Goal: Transaction & Acquisition: Purchase product/service

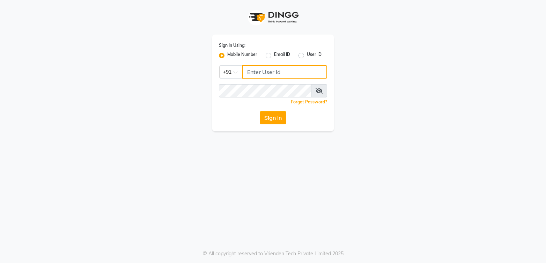
click at [257, 78] on input "Username" at bounding box center [284, 71] width 85 height 13
type input "6230492951"
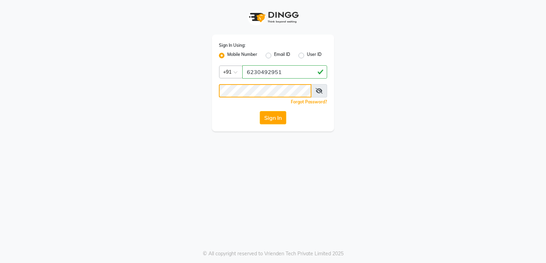
click at [260, 111] on button "Sign In" at bounding box center [273, 117] width 27 height 13
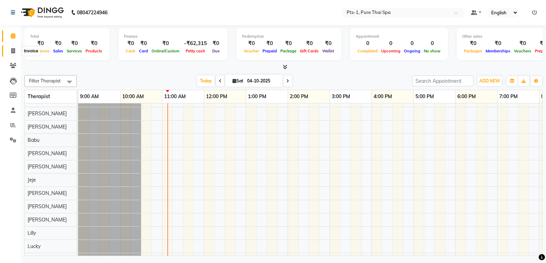
click at [12, 50] on icon at bounding box center [13, 50] width 4 height 5
select select "service"
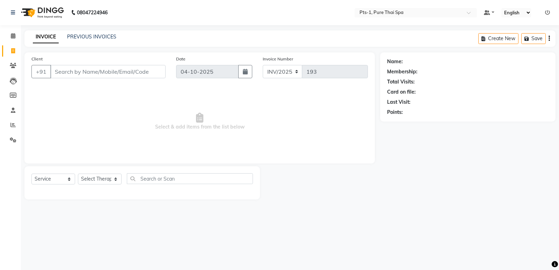
click at [85, 40] on div "PREVIOUS INVOICES" at bounding box center [91, 36] width 49 height 7
click at [86, 33] on div "INVOICE PREVIOUS INVOICES Create New Save" at bounding box center [289, 38] width 531 height 16
click at [86, 36] on link "PREVIOUS INVOICES" at bounding box center [91, 37] width 49 height 6
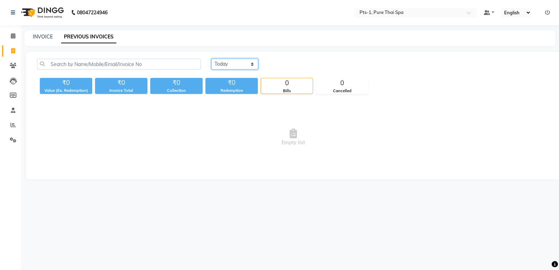
click at [236, 62] on select "[DATE] [DATE] Custom Range" at bounding box center [234, 64] width 47 height 11
select select "[DATE]"
click at [211, 59] on select "[DATE] [DATE] Custom Range" at bounding box center [234, 64] width 47 height 11
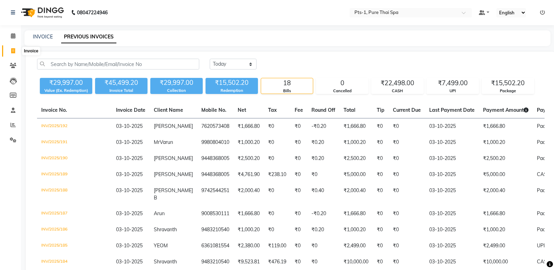
click at [15, 52] on icon at bounding box center [13, 50] width 4 height 5
select select "service"
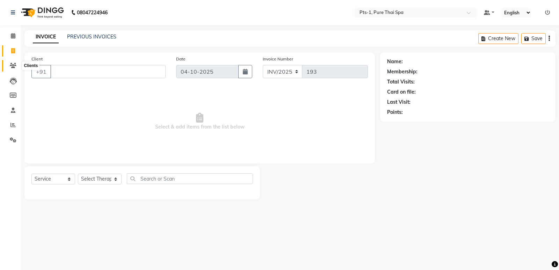
click at [15, 64] on icon at bounding box center [13, 65] width 7 height 5
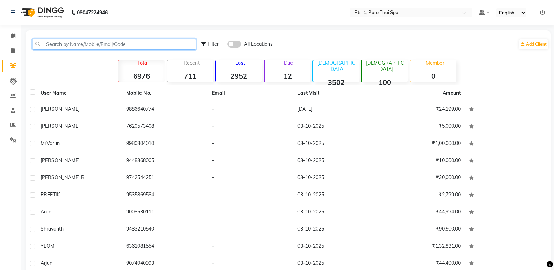
click at [76, 41] on input "text" at bounding box center [114, 44] width 164 height 11
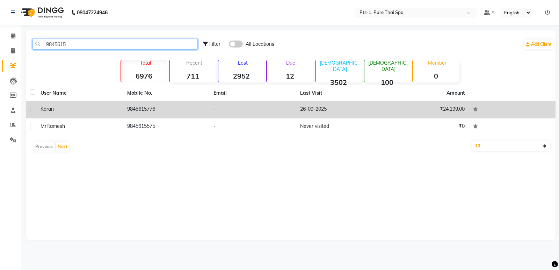
type input "9845615"
click at [153, 114] on td "9845615776" at bounding box center [166, 109] width 87 height 17
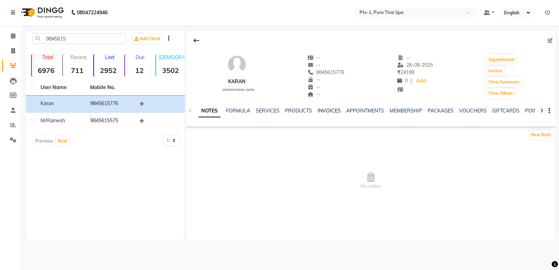
click at [321, 109] on link "INVOICES" at bounding box center [329, 111] width 23 height 6
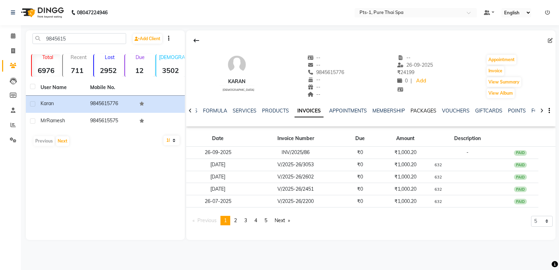
click at [423, 109] on link "PACKAGES" at bounding box center [424, 111] width 26 height 6
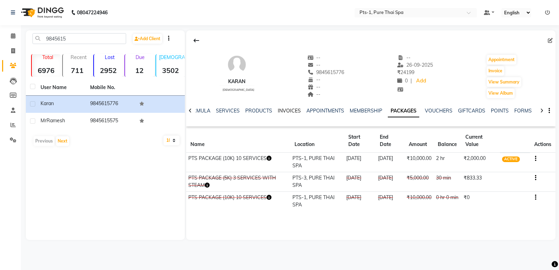
click at [288, 108] on link "INVOICES" at bounding box center [289, 111] width 23 height 6
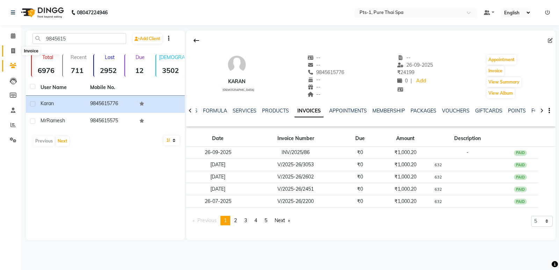
click at [10, 51] on span at bounding box center [13, 51] width 12 height 8
select select "service"
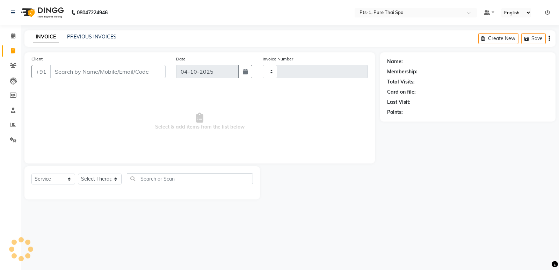
type input "193"
select select "9048"
click at [14, 67] on icon at bounding box center [13, 65] width 7 height 5
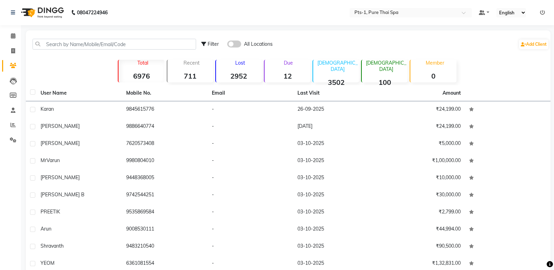
click at [50, 50] on div "Filter All Locations Add Client" at bounding box center [288, 44] width 522 height 22
click at [51, 42] on input "text" at bounding box center [114, 44] width 164 height 11
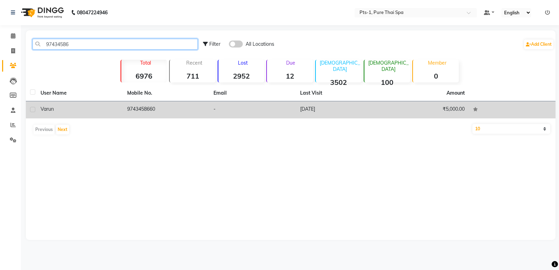
type input "97434586"
click at [145, 114] on td "9743458660" at bounding box center [166, 109] width 87 height 17
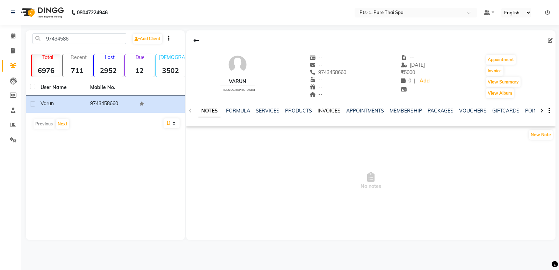
click at [331, 111] on link "INVOICES" at bounding box center [329, 111] width 23 height 6
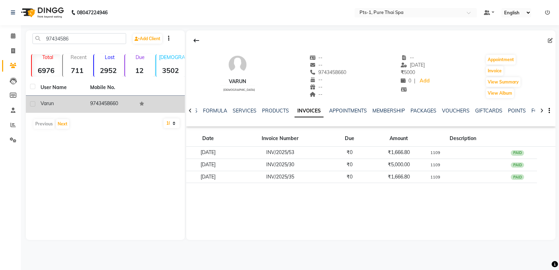
click at [108, 106] on td "9743458660" at bounding box center [111, 104] width 50 height 17
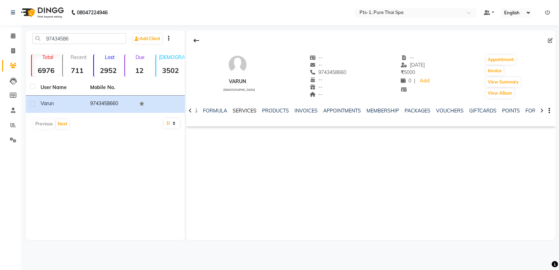
click at [246, 111] on link "SERVICES" at bounding box center [245, 111] width 24 height 6
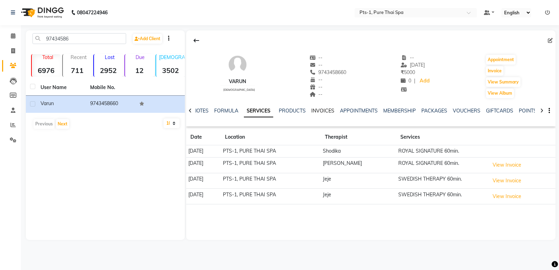
click at [326, 111] on link "INVOICES" at bounding box center [322, 111] width 23 height 6
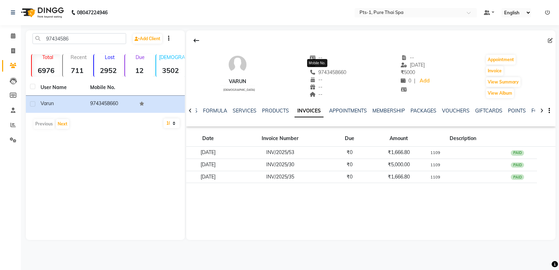
drag, startPoint x: 341, startPoint y: 70, endPoint x: 306, endPoint y: 70, distance: 34.6
click at [306, 70] on div "Varun [DEMOGRAPHIC_DATA] -- -- [PHONE_NUMBER] Mobile No. -- -- -- -- [DATE] ₹ 5…" at bounding box center [370, 73] width 369 height 52
copy span "9743458660"
click at [8, 49] on span at bounding box center [13, 51] width 12 height 8
select select "service"
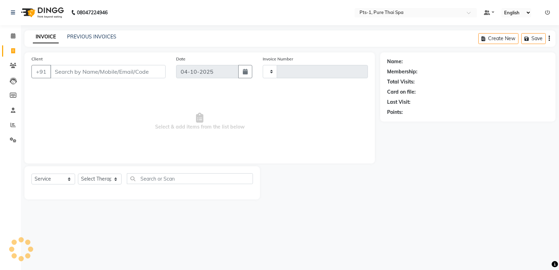
type input "193"
select select "9048"
click at [118, 72] on input "Client" at bounding box center [107, 71] width 115 height 13
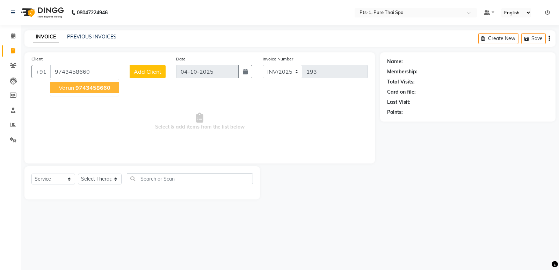
click at [114, 89] on button "Varun 9743458660" at bounding box center [84, 87] width 68 height 11
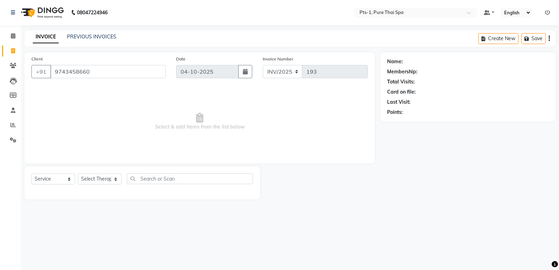
type input "9743458660"
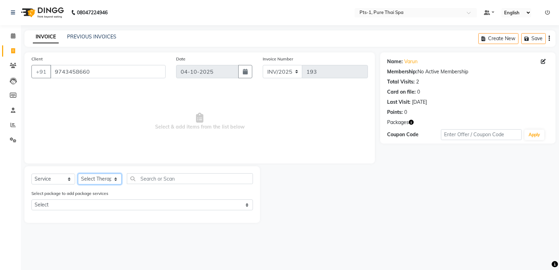
click at [120, 175] on select "Select Therapist [PERSON_NAME] anyone [PERSON_NAME] Jeje [PERSON_NAME] [PERSON_…" at bounding box center [100, 179] width 44 height 11
click at [168, 106] on span "Select & add items from the list below" at bounding box center [199, 122] width 336 height 70
drag, startPoint x: 92, startPoint y: 72, endPoint x: 37, endPoint y: 92, distance: 58.4
click at [37, 92] on div "Client [PHONE_NUMBER] Date [DATE] Invoice Number INV/2025 193 Select & add item…" at bounding box center [199, 107] width 350 height 111
click at [15, 64] on icon at bounding box center [13, 65] width 7 height 5
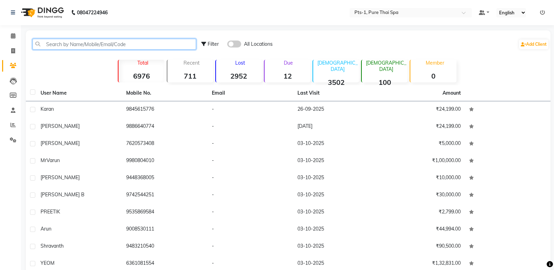
paste input "9743458660"
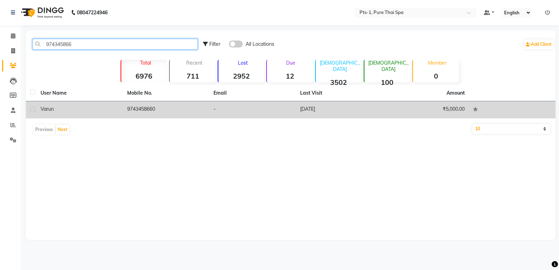
type input "974345866"
click at [148, 108] on td "9743458660" at bounding box center [166, 109] width 87 height 17
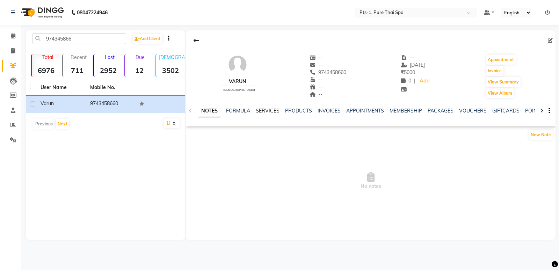
click at [268, 109] on link "SERVICES" at bounding box center [268, 111] width 24 height 6
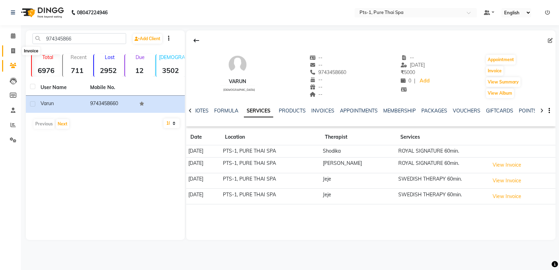
click at [13, 50] on icon at bounding box center [13, 50] width 4 height 5
select select "service"
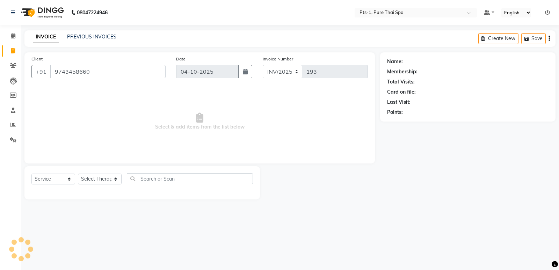
type input "9743458660"
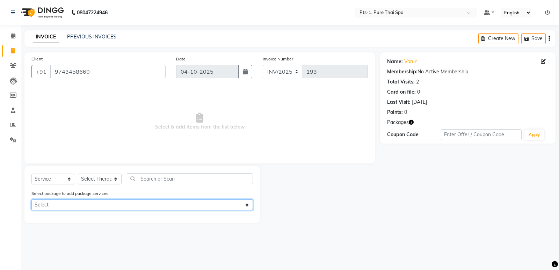
click at [102, 208] on select "Select PTS PACKAGE (5K) 3 SERVICES WITH STEAM" at bounding box center [142, 205] width 222 height 11
select select "1: Object"
click at [31, 200] on select "Select PTS PACKAGE (5K) 3 SERVICES WITH STEAM" at bounding box center [142, 205] width 222 height 11
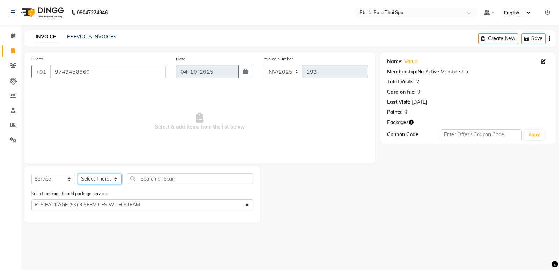
click at [93, 179] on select "Select Therapist [PERSON_NAME] anyone [PERSON_NAME] Jeje [PERSON_NAME] [PERSON_…" at bounding box center [100, 179] width 44 height 11
select select "88349"
click at [78, 174] on select "Select Therapist [PERSON_NAME] anyone [PERSON_NAME] Jeje [PERSON_NAME] [PERSON_…" at bounding box center [100, 179] width 44 height 11
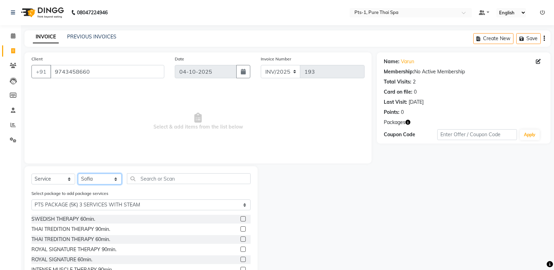
scroll to position [31, 0]
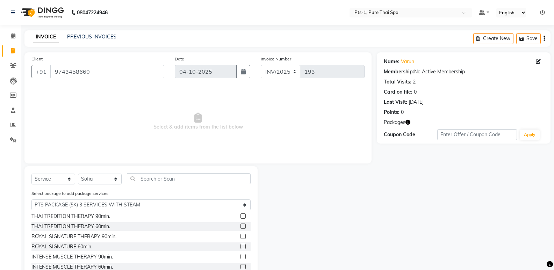
click at [240, 247] on label at bounding box center [242, 246] width 5 height 5
click at [240, 247] on input "checkbox" at bounding box center [242, 247] width 5 height 5
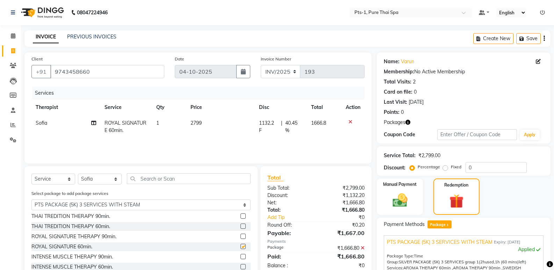
checkbox input "false"
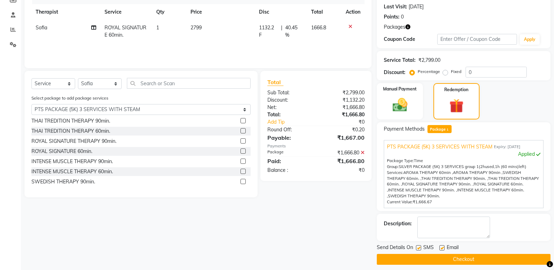
scroll to position [101, 0]
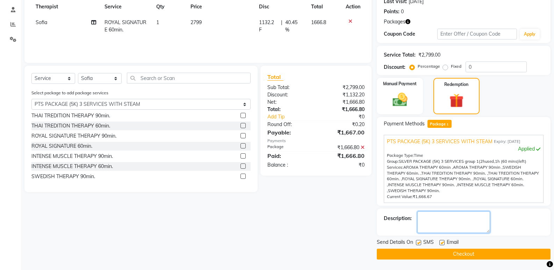
click at [441, 219] on textarea at bounding box center [453, 222] width 73 height 22
type textarea "1104-B"
drag, startPoint x: 442, startPoint y: 242, endPoint x: 424, endPoint y: 242, distance: 18.2
click at [442, 242] on label at bounding box center [441, 242] width 5 height 5
click at [442, 242] on input "checkbox" at bounding box center [441, 243] width 5 height 5
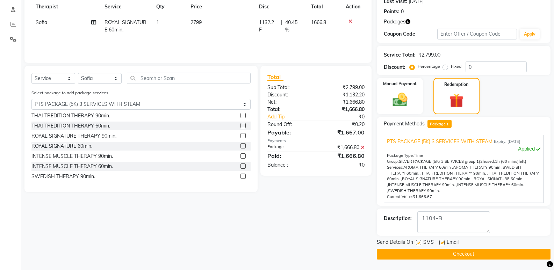
checkbox input "false"
click at [418, 243] on label at bounding box center [418, 242] width 5 height 5
click at [418, 243] on input "checkbox" at bounding box center [418, 243] width 5 height 5
checkbox input "false"
click at [418, 254] on button "Checkout" at bounding box center [464, 254] width 174 height 11
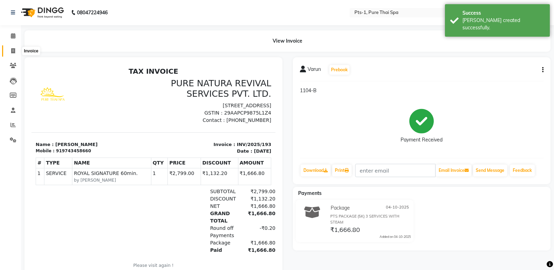
click at [14, 49] on icon at bounding box center [13, 50] width 4 height 5
select select "service"
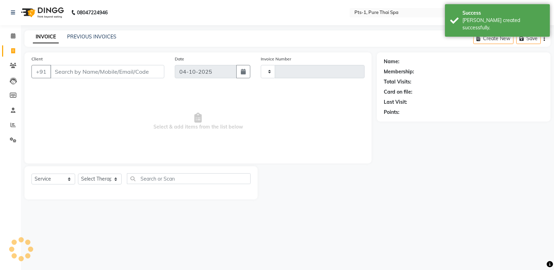
type input "194"
select select "9048"
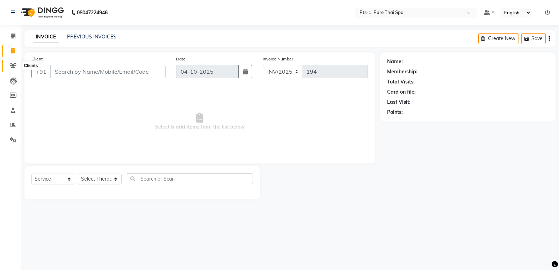
drag, startPoint x: 14, startPoint y: 66, endPoint x: 18, endPoint y: 61, distance: 6.0
click at [15, 66] on icon at bounding box center [13, 65] width 7 height 5
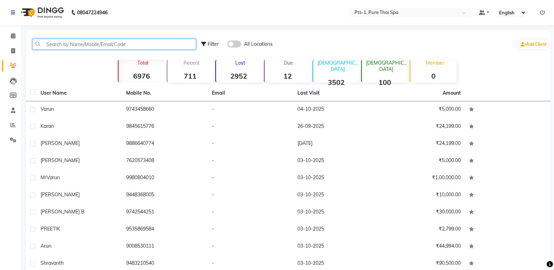
click at [58, 43] on input "text" at bounding box center [114, 44] width 164 height 11
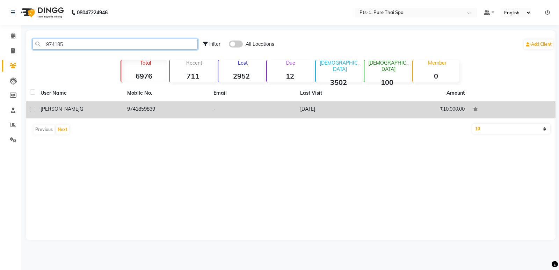
type input "974185"
click at [146, 107] on td "9741859839" at bounding box center [166, 109] width 87 height 17
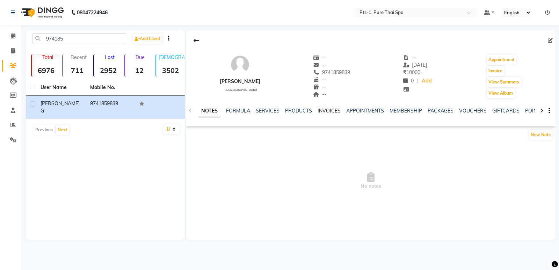
click at [329, 113] on link "INVOICES" at bounding box center [329, 111] width 23 height 6
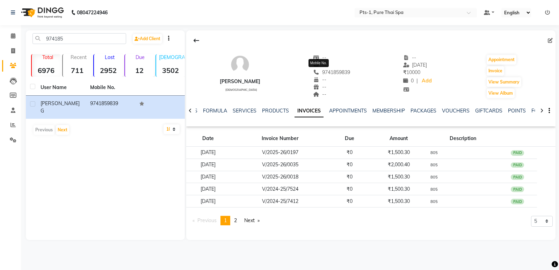
drag, startPoint x: 341, startPoint y: 72, endPoint x: 303, endPoint y: 72, distance: 37.7
click at [303, 72] on div "[PERSON_NAME] [DEMOGRAPHIC_DATA] -- -- [PHONE_NUMBER] Mobile No. -- -- -- -- [D…" at bounding box center [370, 73] width 369 height 52
copy span "9741859839"
click at [13, 52] on icon at bounding box center [13, 50] width 4 height 5
select select "service"
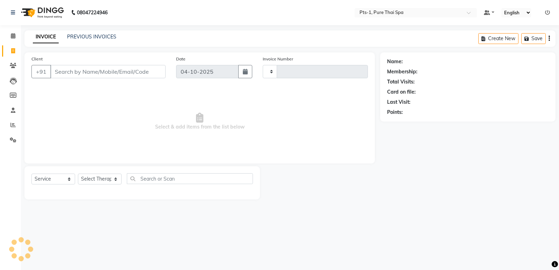
type input "194"
select select "9048"
click at [86, 71] on input "Client" at bounding box center [107, 71] width 115 height 13
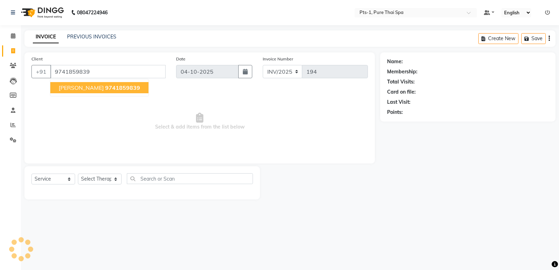
click at [117, 87] on button "[PERSON_NAME] 9741859839" at bounding box center [99, 87] width 98 height 11
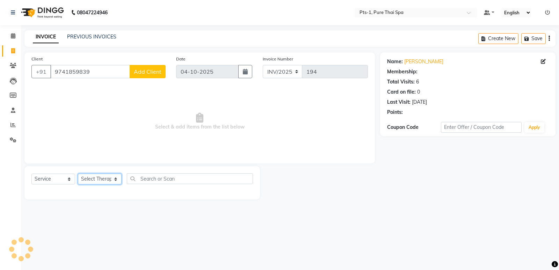
click at [106, 178] on select "Select Therapist [PERSON_NAME] anyone [PERSON_NAME] Jeje [PERSON_NAME] [PERSON_…" at bounding box center [100, 179] width 44 height 11
click at [461, 222] on div "08047224946 Select Location × Pts-1, Pure Thai Spa Default Panel My Panel Engli…" at bounding box center [279, 135] width 559 height 270
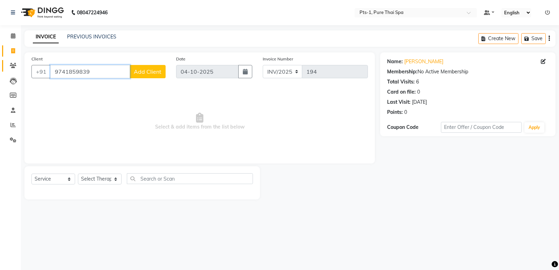
drag, startPoint x: 96, startPoint y: 74, endPoint x: 2, endPoint y: 69, distance: 94.1
click at [3, 66] on app-home "08047224946 Select Location × Pts-1, Pure Thai Spa Default Panel My Panel Engli…" at bounding box center [279, 105] width 559 height 210
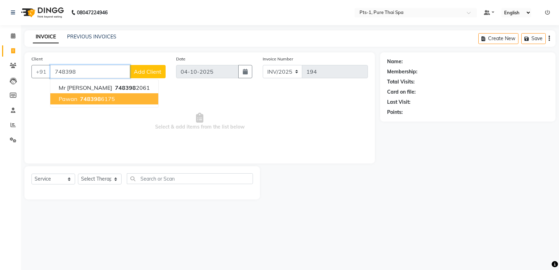
click at [124, 99] on button "Pawan 748398 6175" at bounding box center [104, 98] width 108 height 11
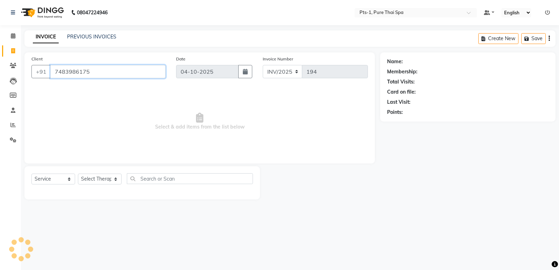
type input "7483986175"
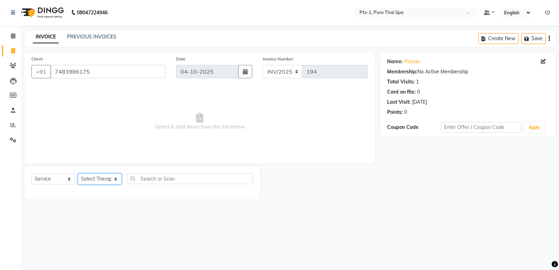
click at [106, 175] on select "Select Therapist [PERSON_NAME] anyone [PERSON_NAME] Jeje [PERSON_NAME] [PERSON_…" at bounding box center [100, 179] width 44 height 11
select select "34866"
click at [78, 174] on select "Select Therapist [PERSON_NAME] anyone [PERSON_NAME] Jeje [PERSON_NAME] [PERSON_…" at bounding box center [100, 179] width 44 height 11
click at [56, 182] on select "Select Service Product Membership Package Voucher Prepaid Gift Card" at bounding box center [53, 179] width 44 height 11
select select "package"
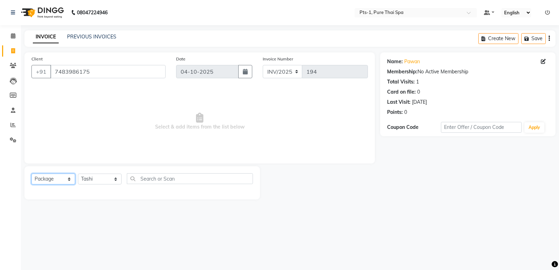
click at [31, 174] on select "Select Service Product Membership Package Voucher Prepaid Gift Card" at bounding box center [53, 179] width 44 height 11
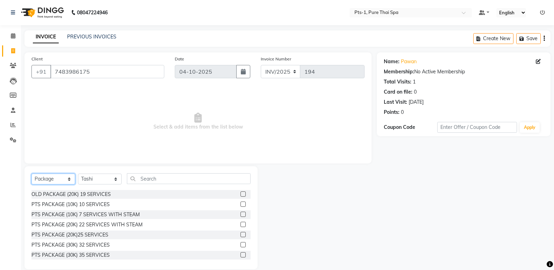
scroll to position [70, 0]
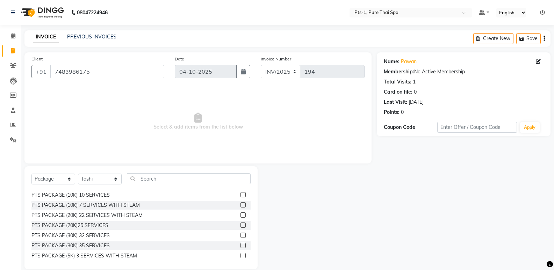
click at [240, 195] on label at bounding box center [242, 194] width 5 height 5
click at [240, 195] on input "checkbox" at bounding box center [242, 195] width 5 height 5
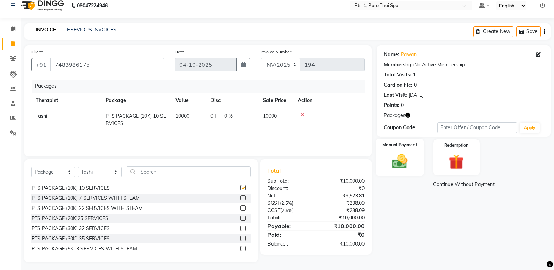
checkbox input "false"
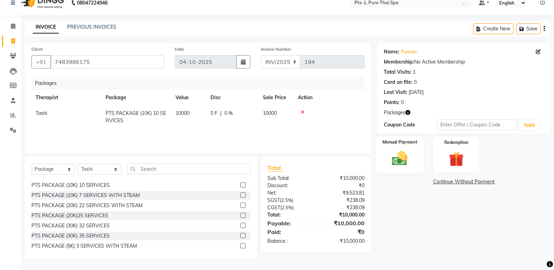
click at [403, 161] on img at bounding box center [399, 159] width 25 height 18
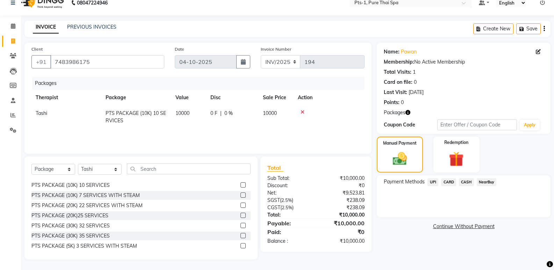
click at [430, 182] on span "UPI" at bounding box center [432, 182] width 11 height 8
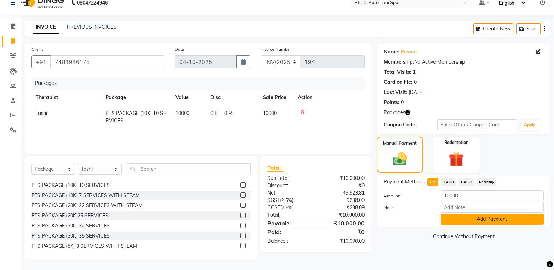
click at [453, 218] on button "Add Payment" at bounding box center [492, 219] width 103 height 11
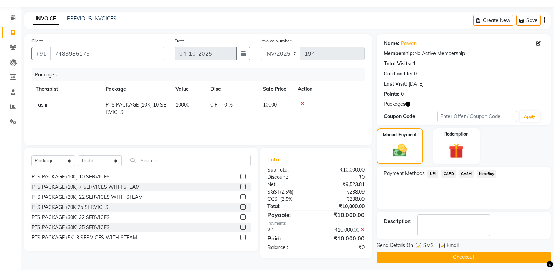
scroll to position [21, 0]
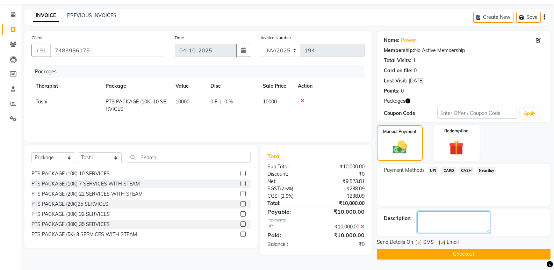
click at [433, 218] on textarea at bounding box center [453, 222] width 73 height 22
type textarea "1119"
click at [441, 244] on label at bounding box center [441, 242] width 5 height 5
click at [441, 244] on input "checkbox" at bounding box center [441, 243] width 5 height 5
checkbox input "false"
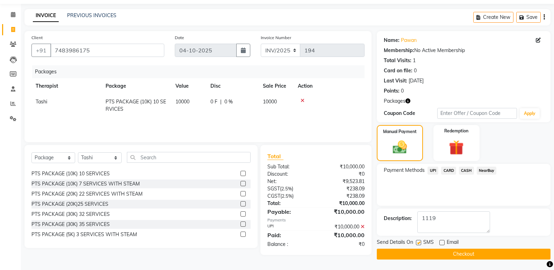
click at [419, 244] on label at bounding box center [418, 242] width 5 height 5
click at [419, 244] on input "checkbox" at bounding box center [418, 243] width 5 height 5
checkbox input "false"
click at [424, 252] on button "Checkout" at bounding box center [464, 254] width 174 height 11
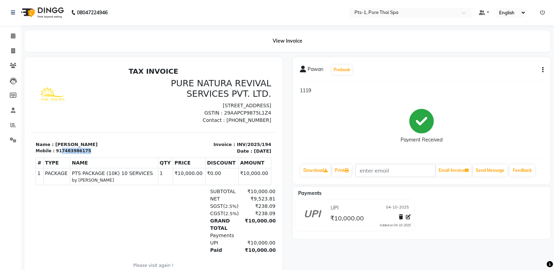
drag, startPoint x: 84, startPoint y: 158, endPoint x: 58, endPoint y: 157, distance: 25.5
click at [58, 154] on div "Mobile : 917483986175" at bounding box center [93, 151] width 114 height 6
copy div "7483986175"
click at [13, 51] on icon at bounding box center [13, 50] width 4 height 5
select select "service"
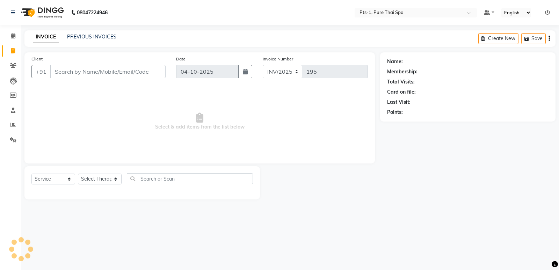
click at [82, 72] on input "Client" at bounding box center [107, 71] width 115 height 13
type input "7483986175"
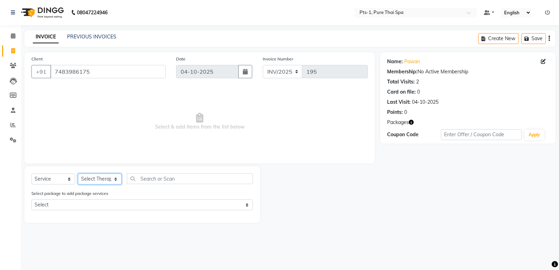
click at [103, 177] on select "Select Therapist [PERSON_NAME] anyone [PERSON_NAME] Jeje [PERSON_NAME] [PERSON_…" at bounding box center [100, 179] width 44 height 11
select select "80363"
click at [78, 174] on select "Select Therapist [PERSON_NAME] anyone [PERSON_NAME] Jeje [PERSON_NAME] [PERSON_…" at bounding box center [100, 179] width 44 height 11
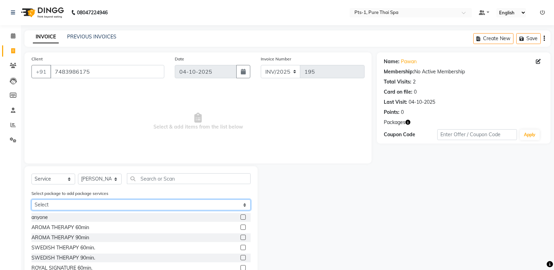
click at [73, 200] on select "Select PTS PACKAGE (10K) 10 SERVICES" at bounding box center [140, 205] width 219 height 11
select select "1: Object"
click at [31, 200] on select "Select PTS PACKAGE (10K) 10 SERVICES" at bounding box center [140, 205] width 219 height 11
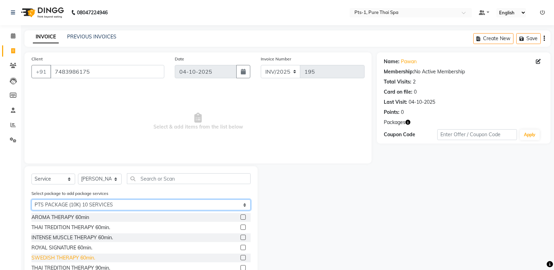
scroll to position [31, 0]
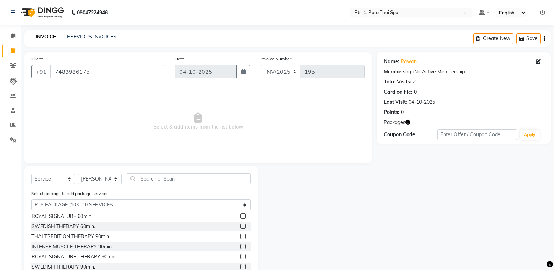
click at [240, 255] on label at bounding box center [242, 256] width 5 height 5
click at [240, 255] on input "checkbox" at bounding box center [242, 257] width 5 height 5
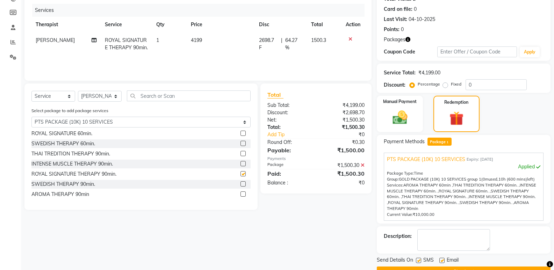
checkbox input "false"
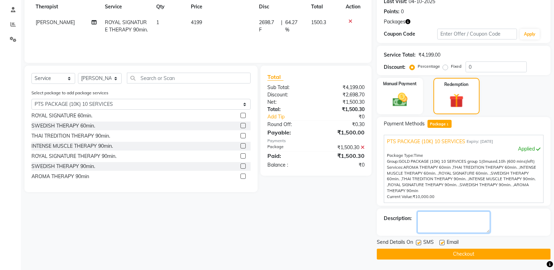
click at [435, 222] on textarea at bounding box center [453, 222] width 73 height 22
type textarea "1119"
click at [443, 244] on label at bounding box center [441, 242] width 5 height 5
click at [443, 244] on input "checkbox" at bounding box center [441, 243] width 5 height 5
checkbox input "false"
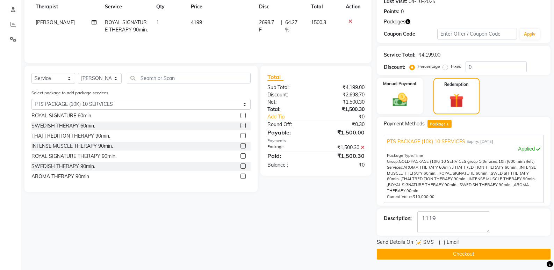
click at [419, 242] on label at bounding box center [418, 242] width 5 height 5
click at [419, 242] on input "checkbox" at bounding box center [418, 243] width 5 height 5
checkbox input "false"
click at [418, 253] on button "Checkout" at bounding box center [464, 254] width 174 height 11
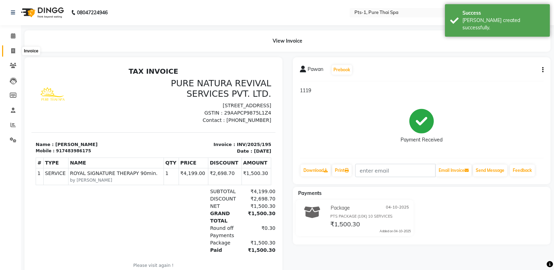
click at [13, 51] on icon at bounding box center [13, 50] width 4 height 5
select select "service"
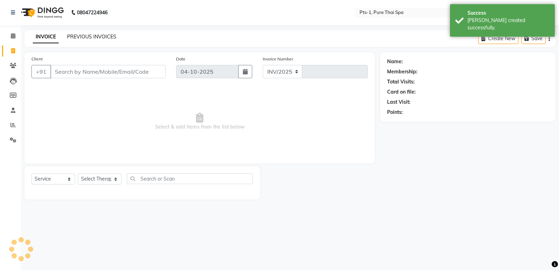
select select "9048"
type input "196"
click at [84, 37] on link "PREVIOUS INVOICES" at bounding box center [91, 37] width 49 height 6
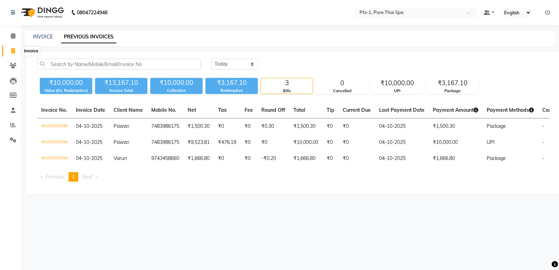
click at [11, 49] on icon at bounding box center [13, 50] width 4 height 5
select select "service"
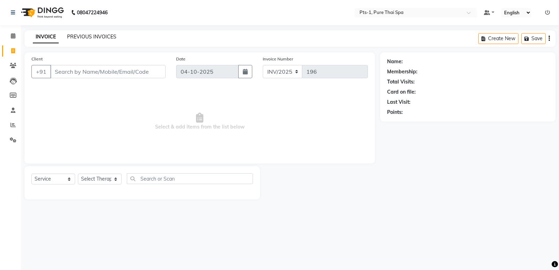
click at [85, 37] on link "PREVIOUS INVOICES" at bounding box center [91, 37] width 49 height 6
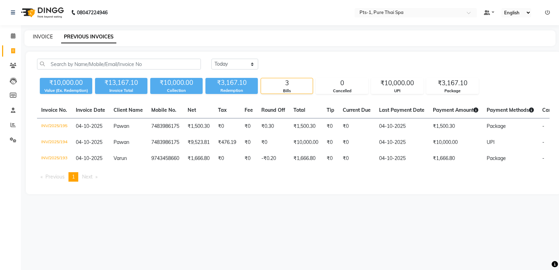
click at [42, 37] on link "INVOICE" at bounding box center [43, 37] width 20 height 6
select select "service"
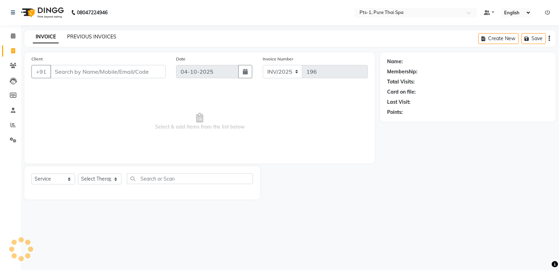
click at [72, 36] on link "PREVIOUS INVOICES" at bounding box center [91, 37] width 49 height 6
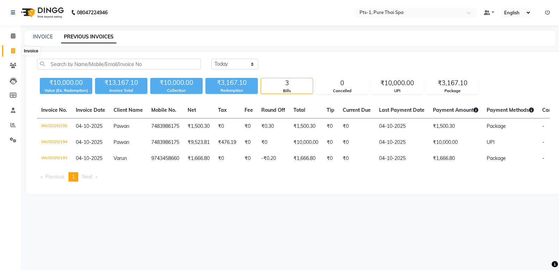
click at [12, 52] on icon at bounding box center [13, 50] width 4 height 5
select select "service"
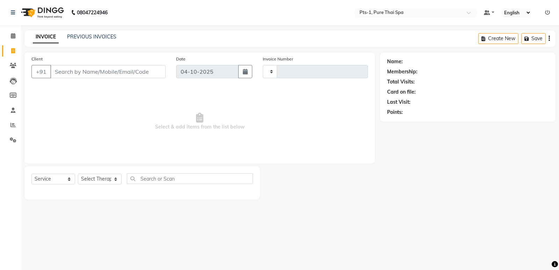
type input "196"
select select "9048"
click at [76, 37] on link "PREVIOUS INVOICES" at bounding box center [91, 37] width 49 height 6
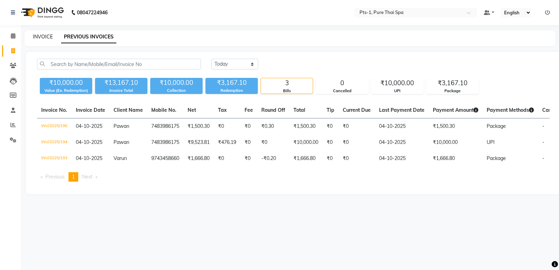
click at [46, 38] on link "INVOICE" at bounding box center [43, 37] width 20 height 6
select select "service"
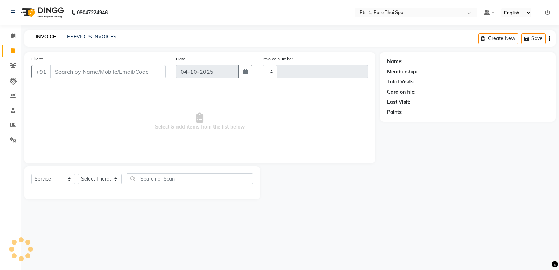
type input "196"
select select "9048"
click at [12, 52] on icon at bounding box center [13, 50] width 4 height 5
select select "service"
click at [10, 62] on span at bounding box center [13, 66] width 12 height 8
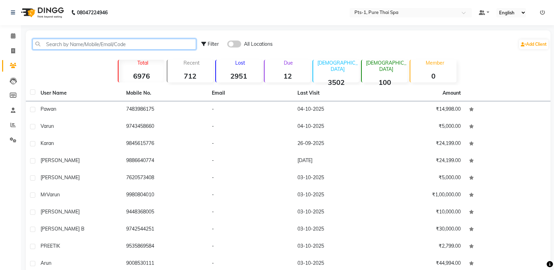
drag, startPoint x: 60, startPoint y: 45, endPoint x: 53, endPoint y: 48, distance: 7.8
click at [60, 45] on input "text" at bounding box center [114, 44] width 164 height 11
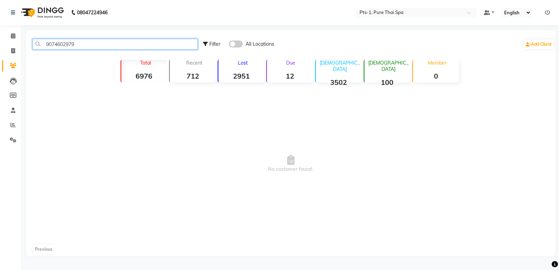
click at [63, 44] on input "9074602979" at bounding box center [114, 44] width 165 height 11
click at [101, 49] on input "9074642979" at bounding box center [114, 44] width 165 height 11
click at [80, 45] on input "9074642979" at bounding box center [114, 44] width 165 height 11
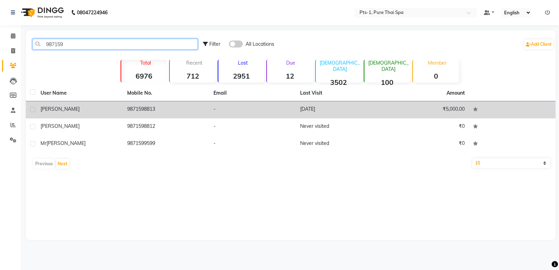
type input "987159"
click at [155, 111] on td "9871598813" at bounding box center [166, 109] width 87 height 17
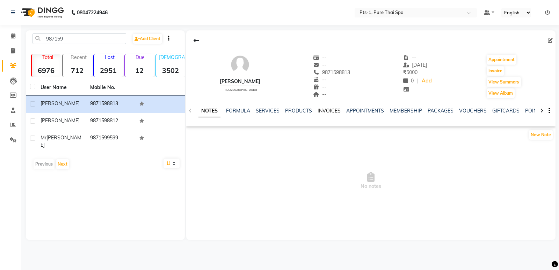
click at [332, 111] on link "INVOICES" at bounding box center [329, 111] width 23 height 6
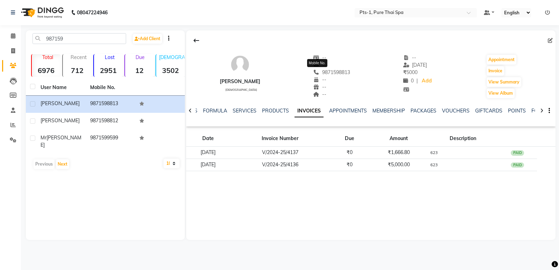
drag, startPoint x: 337, startPoint y: 74, endPoint x: 309, endPoint y: 75, distance: 28.4
click at [313, 75] on div "[PHONE_NUMBER] Mobile No." at bounding box center [331, 72] width 37 height 7
copy span "9871598813"
click at [16, 50] on span at bounding box center [13, 51] width 12 height 8
select select "service"
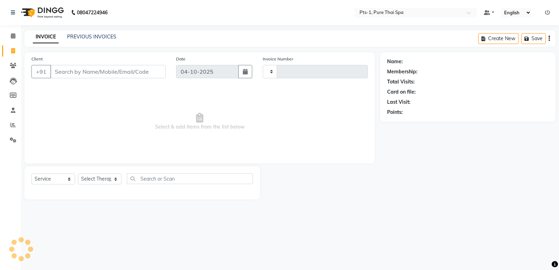
type input "196"
select select "9048"
click at [91, 67] on input "Client" at bounding box center [107, 71] width 115 height 13
type input "9871598813"
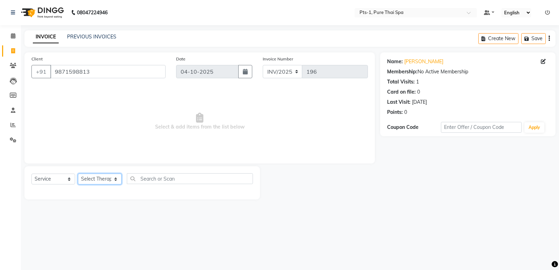
click at [107, 179] on select "Select Therapist [PERSON_NAME] anyone [PERSON_NAME] Jeje [PERSON_NAME] [PERSON_…" at bounding box center [100, 179] width 44 height 11
select select "80827"
click at [78, 174] on select "Select Therapist [PERSON_NAME] anyone [PERSON_NAME] Jeje [PERSON_NAME] [PERSON_…" at bounding box center [100, 179] width 44 height 11
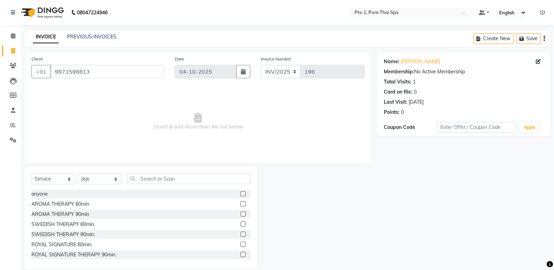
click at [240, 225] on label at bounding box center [242, 224] width 5 height 5
click at [240, 225] on input "checkbox" at bounding box center [242, 224] width 5 height 5
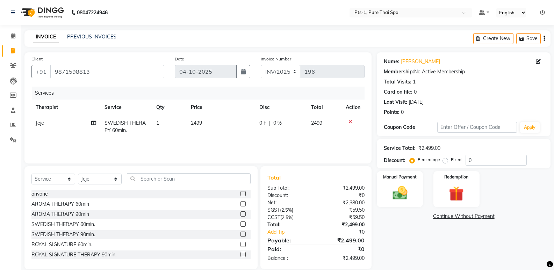
click at [352, 120] on icon at bounding box center [350, 122] width 4 height 5
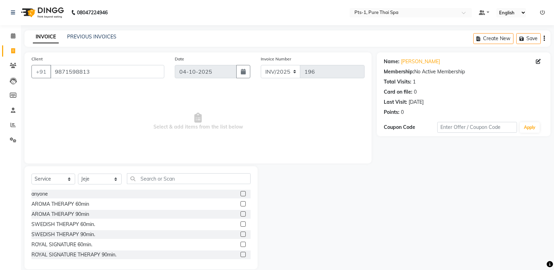
click at [240, 223] on label at bounding box center [242, 224] width 5 height 5
click at [240, 223] on input "checkbox" at bounding box center [242, 224] width 5 height 5
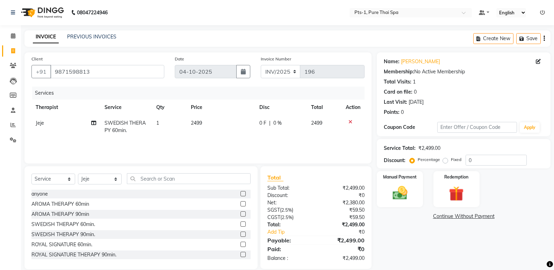
click at [350, 122] on icon at bounding box center [350, 122] width 4 height 5
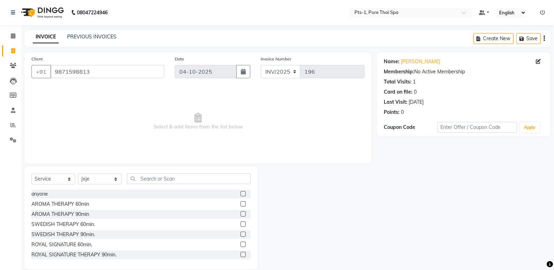
click at [240, 226] on label at bounding box center [242, 224] width 5 height 5
click at [240, 226] on input "checkbox" at bounding box center [242, 224] width 5 height 5
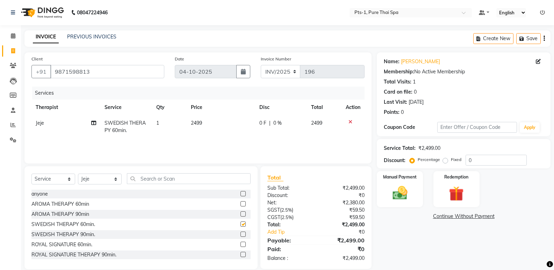
checkbox input "false"
click at [351, 122] on icon at bounding box center [350, 122] width 4 height 5
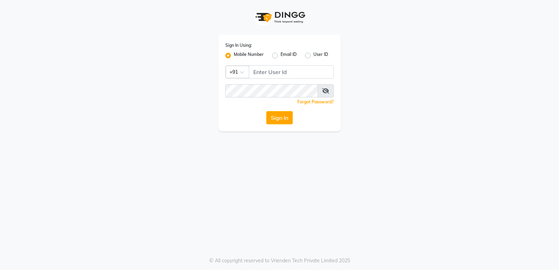
click at [275, 81] on div "Sign In Using: Mobile Number Email ID User ID Country Code × +91 Remember me Fo…" at bounding box center [279, 83] width 122 height 97
click at [269, 66] on input "Username" at bounding box center [291, 71] width 85 height 13
type input "6230492951"
click at [266, 111] on button "Sign In" at bounding box center [279, 117] width 27 height 13
click at [327, 90] on icon at bounding box center [325, 91] width 7 height 6
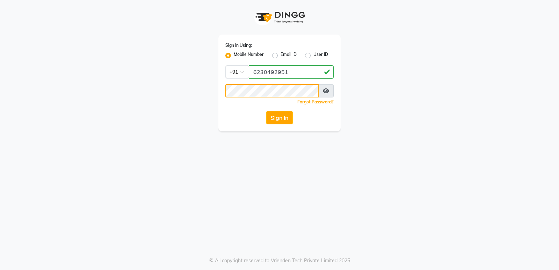
click at [266, 111] on button "Sign In" at bounding box center [279, 117] width 27 height 13
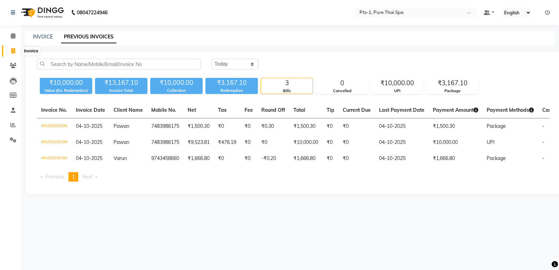
click at [12, 52] on icon at bounding box center [13, 50] width 4 height 5
select select "service"
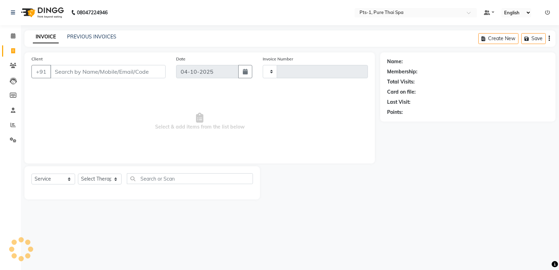
type input "196"
select select "9048"
click at [16, 64] on icon at bounding box center [13, 65] width 7 height 5
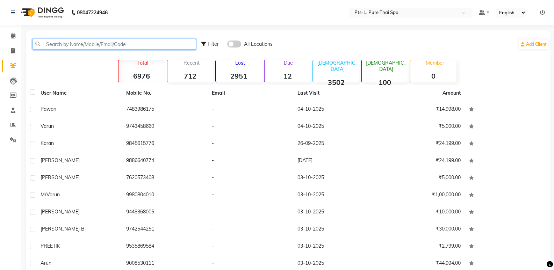
click at [56, 42] on input "text" at bounding box center [114, 44] width 164 height 11
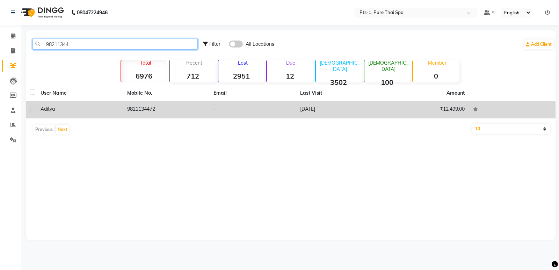
type input "98211344"
click at [143, 105] on td "9821134472" at bounding box center [166, 109] width 87 height 17
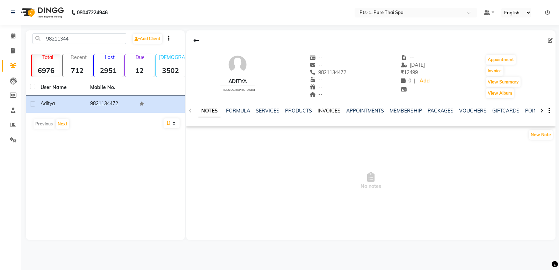
click at [327, 113] on link "INVOICES" at bounding box center [329, 111] width 23 height 6
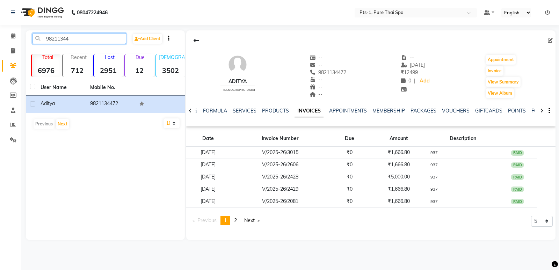
drag, startPoint x: 79, startPoint y: 35, endPoint x: 34, endPoint y: 39, distance: 44.9
click at [36, 39] on input "98211344" at bounding box center [79, 38] width 94 height 11
click at [13, 53] on icon at bounding box center [13, 50] width 4 height 5
select select "service"
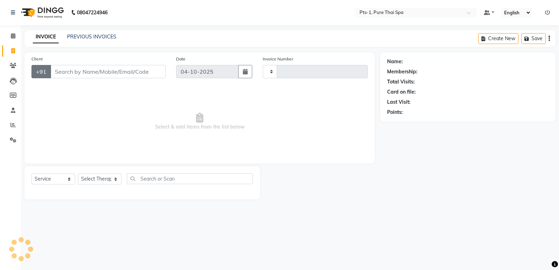
type input "196"
select select "9048"
click at [64, 73] on input "Client" at bounding box center [107, 71] width 115 height 13
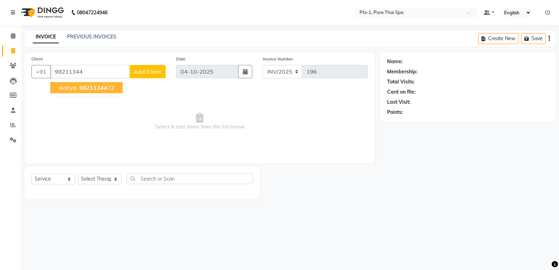
click at [97, 88] on span "98211344" at bounding box center [93, 87] width 28 height 7
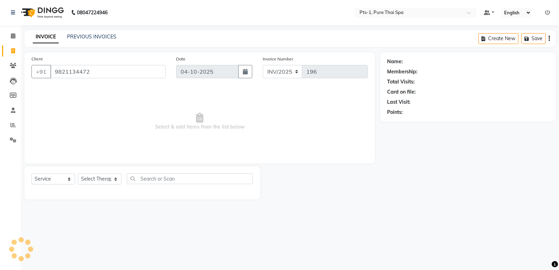
type input "9821134472"
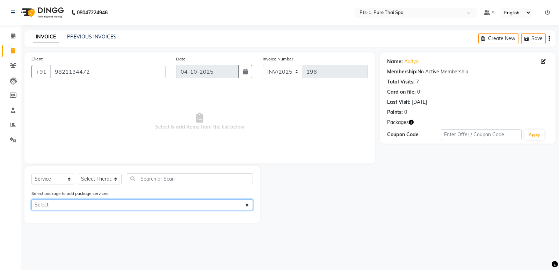
click at [97, 203] on select "Select PTS PACKAGE (5K) 3 SERVICES WITH STEAM PTS PACKAGE (5K) 3 SERVICES WITH …" at bounding box center [142, 205] width 222 height 11
select select "1: Object"
click at [31, 200] on select "Select PTS PACKAGE (5K) 3 SERVICES WITH STEAM PTS PACKAGE (5K) 3 SERVICES WITH …" at bounding box center [142, 205] width 222 height 11
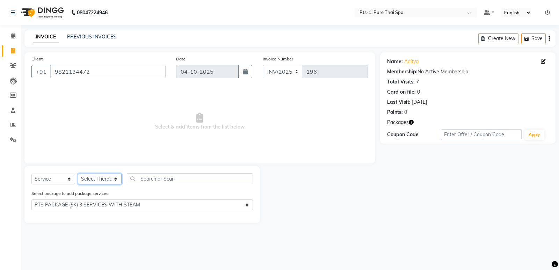
click at [99, 180] on select "Select Therapist [PERSON_NAME] anyone [PERSON_NAME] Jeje [PERSON_NAME] [PERSON_…" at bounding box center [100, 179] width 44 height 11
select select "34866"
click at [78, 174] on select "Select Therapist [PERSON_NAME] anyone [PERSON_NAME] Jeje [PERSON_NAME] [PERSON_…" at bounding box center [100, 179] width 44 height 11
drag, startPoint x: 45, startPoint y: 181, endPoint x: 53, endPoint y: 175, distance: 10.8
click at [45, 181] on select "Select Service Product Membership Package Voucher Prepaid Gift Card" at bounding box center [53, 179] width 44 height 11
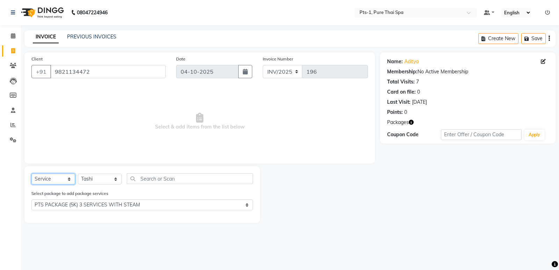
select select "package"
click at [31, 174] on select "Select Service Product Membership Package Voucher Prepaid Gift Card" at bounding box center [53, 179] width 44 height 11
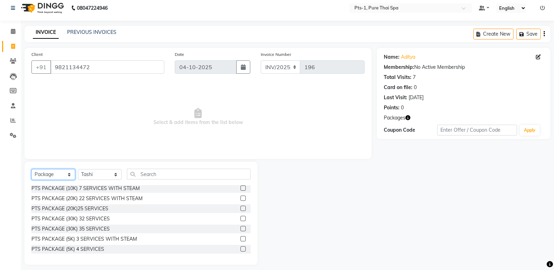
scroll to position [10, 0]
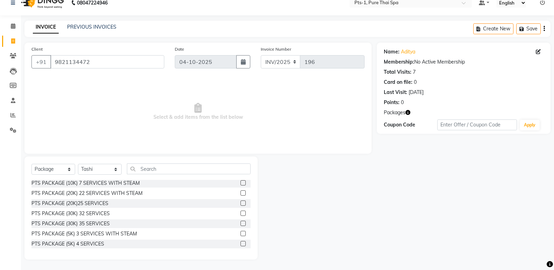
click at [240, 233] on label at bounding box center [242, 233] width 5 height 5
click at [240, 233] on input "checkbox" at bounding box center [242, 234] width 5 height 5
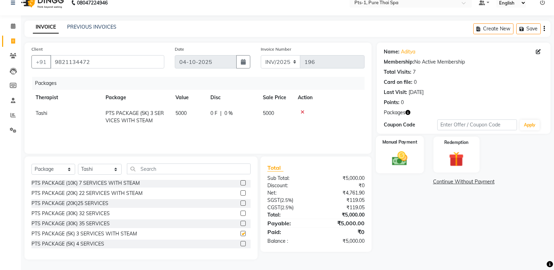
checkbox input "false"
click at [398, 166] on img at bounding box center [399, 159] width 25 height 18
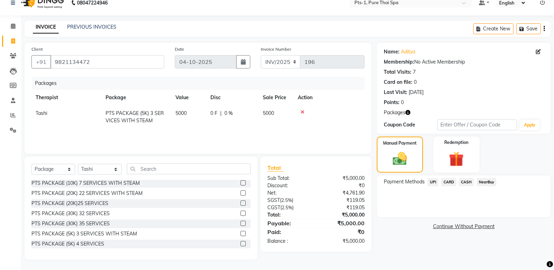
click at [435, 181] on span "UPI" at bounding box center [432, 182] width 11 height 8
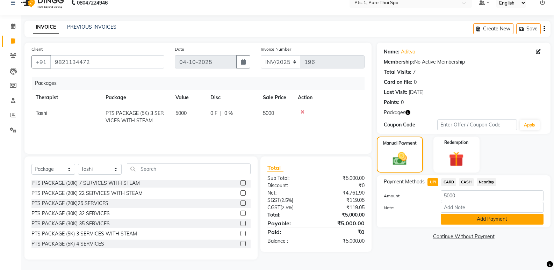
click at [462, 220] on button "Add Payment" at bounding box center [492, 219] width 103 height 11
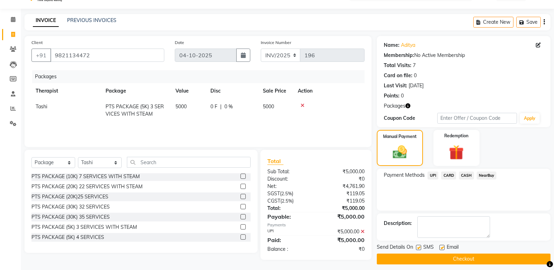
scroll to position [21, 0]
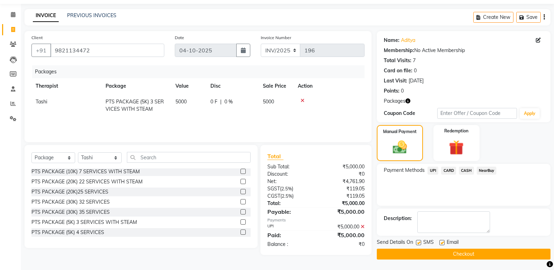
click at [417, 243] on label at bounding box center [418, 242] width 5 height 5
click at [417, 243] on input "checkbox" at bounding box center [418, 243] width 5 height 5
checkbox input "false"
drag, startPoint x: 441, startPoint y: 242, endPoint x: 442, endPoint y: 238, distance: 4.0
click at [441, 242] on label at bounding box center [441, 242] width 5 height 5
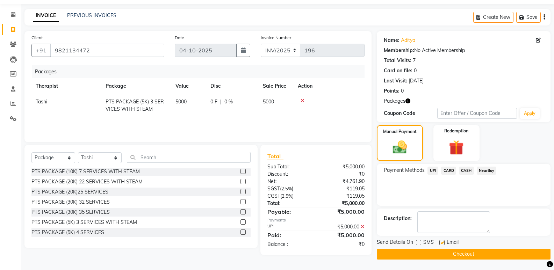
click at [441, 242] on input "checkbox" at bounding box center [441, 243] width 5 height 5
checkbox input "false"
click at [439, 226] on textarea at bounding box center [453, 222] width 73 height 22
type textarea "937"
click at [435, 256] on button "Checkout" at bounding box center [464, 254] width 174 height 11
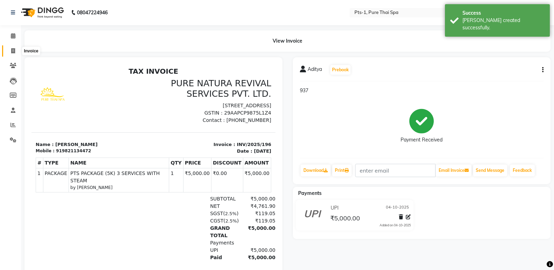
click at [13, 51] on icon at bounding box center [13, 50] width 4 height 5
select select "service"
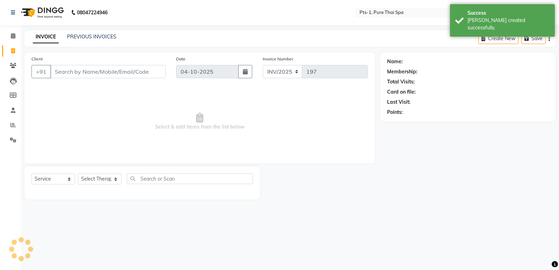
click at [90, 72] on input "Client" at bounding box center [107, 71] width 115 height 13
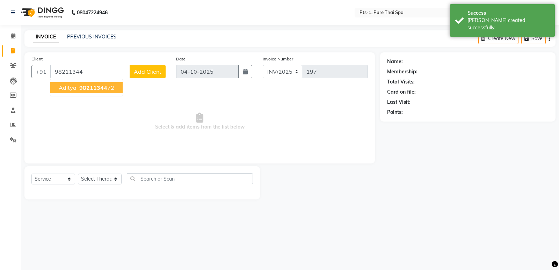
click at [78, 88] on ngb-highlight "98211344 72" at bounding box center [96, 87] width 36 height 7
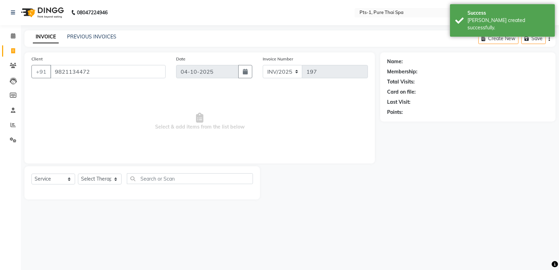
type input "9821134472"
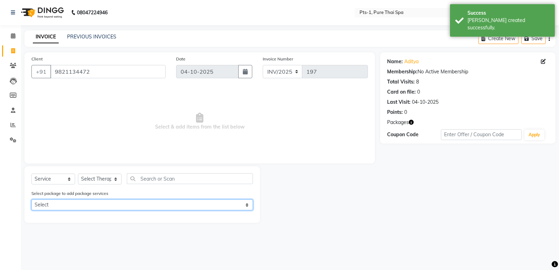
click at [95, 204] on select "Select PTS PACKAGE (5K) 3 SERVICES WITH STEAM PTS PACKAGE (5K) 3 SERVICES WITH …" at bounding box center [142, 205] width 222 height 11
select select "1: Object"
click at [31, 200] on select "Select PTS PACKAGE (5K) 3 SERVICES WITH STEAM PTS PACKAGE (5K) 3 SERVICES WITH …" at bounding box center [142, 205] width 222 height 11
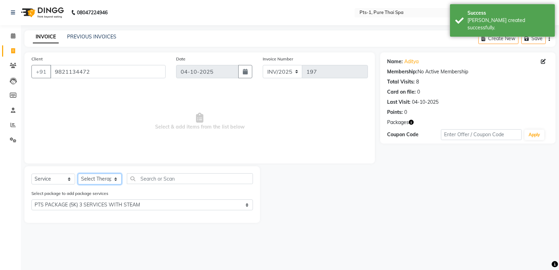
click at [94, 177] on select "Select Therapist [PERSON_NAME] anyone [PERSON_NAME] Jeje [PERSON_NAME] [PERSON_…" at bounding box center [100, 179] width 44 height 11
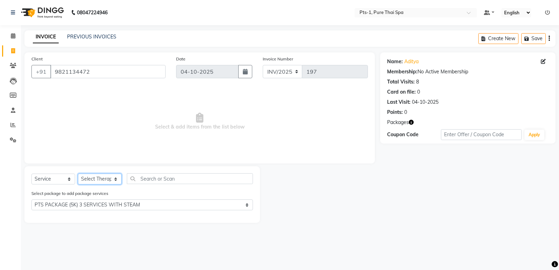
select select "80827"
click at [78, 174] on select "Select Therapist [PERSON_NAME] anyone [PERSON_NAME] Jeje [PERSON_NAME] [PERSON_…" at bounding box center [100, 179] width 44 height 11
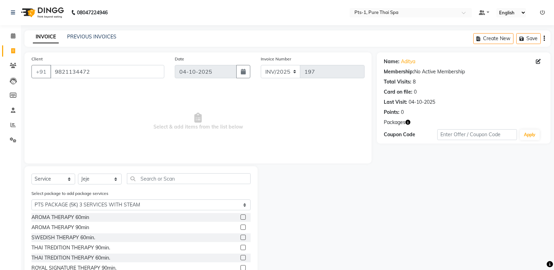
click at [240, 237] on label at bounding box center [242, 237] width 5 height 5
click at [240, 237] on input "checkbox" at bounding box center [242, 238] width 5 height 5
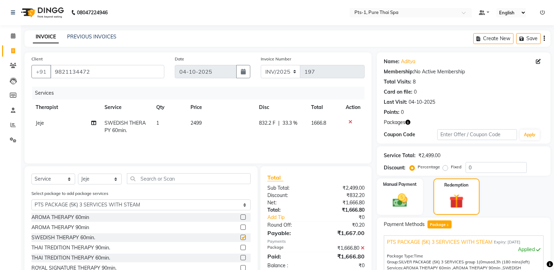
checkbox input "false"
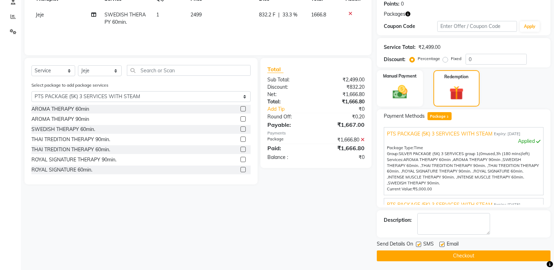
scroll to position [110, 0]
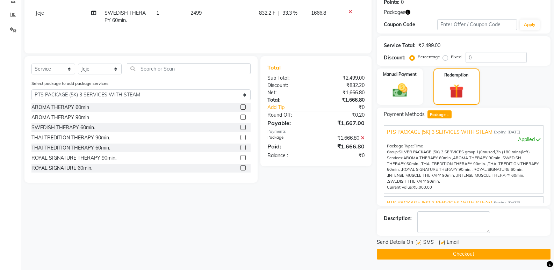
click at [419, 243] on label at bounding box center [418, 242] width 5 height 5
click at [419, 243] on input "checkbox" at bounding box center [418, 243] width 5 height 5
checkbox input "false"
click at [443, 242] on label at bounding box center [441, 242] width 5 height 5
click at [443, 242] on input "checkbox" at bounding box center [441, 243] width 5 height 5
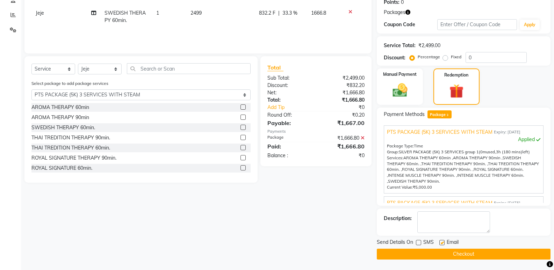
checkbox input "false"
click at [439, 218] on textarea at bounding box center [453, 222] width 73 height 22
type textarea "937"
click at [437, 253] on button "Checkout" at bounding box center [464, 254] width 174 height 11
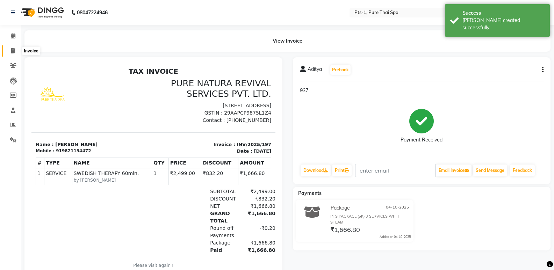
drag, startPoint x: 13, startPoint y: 50, endPoint x: 39, endPoint y: 45, distance: 27.0
click at [13, 51] on icon at bounding box center [13, 50] width 4 height 5
select select "service"
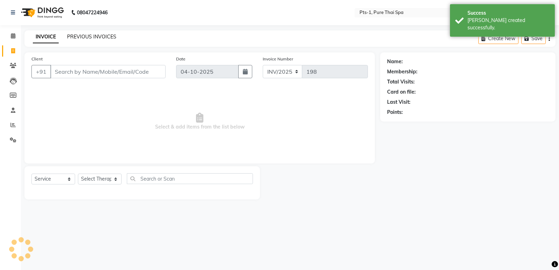
click at [73, 37] on link "PREVIOUS INVOICES" at bounding box center [91, 37] width 49 height 6
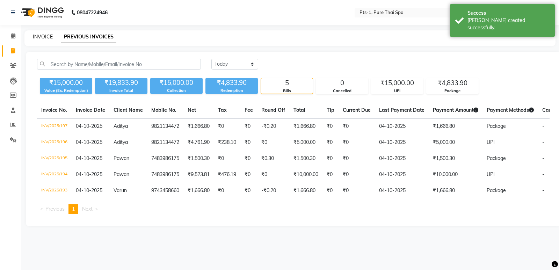
click at [43, 39] on link "INVOICE" at bounding box center [43, 37] width 20 height 6
select select "service"
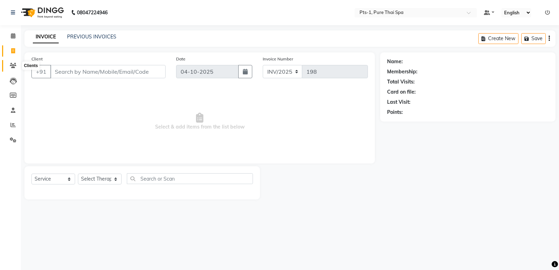
click at [9, 66] on span at bounding box center [13, 66] width 12 height 8
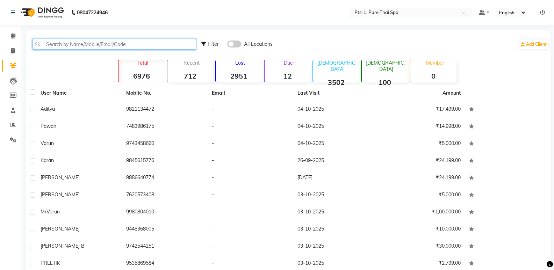
click at [53, 45] on input "text" at bounding box center [114, 44] width 164 height 11
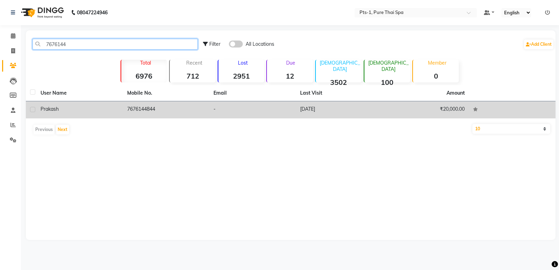
type input "7676144"
click at [150, 110] on td "7676144844" at bounding box center [166, 109] width 87 height 17
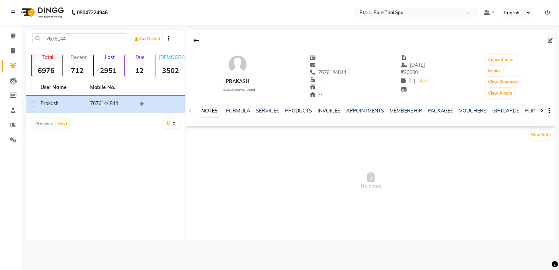
click at [333, 110] on link "INVOICES" at bounding box center [329, 111] width 23 height 6
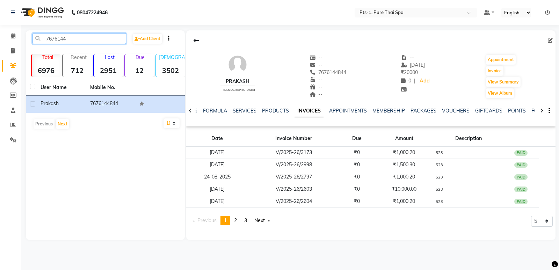
drag, startPoint x: 59, startPoint y: 44, endPoint x: 22, endPoint y: 46, distance: 37.8
click at [22, 46] on main "7676144 Add Client Total 6976 Recent 712 Lost 2951 Due 12 Male 3502 Female 100 …" at bounding box center [290, 140] width 538 height 220
click at [13, 51] on icon at bounding box center [13, 50] width 4 height 5
select select "service"
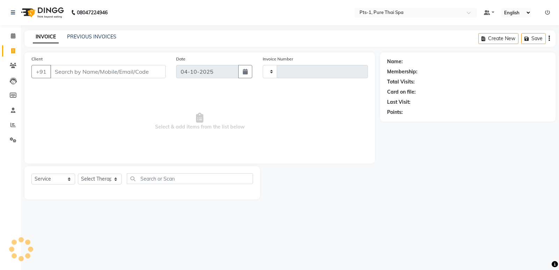
type input "198"
select select "9048"
click at [66, 75] on input "Client" at bounding box center [107, 71] width 115 height 13
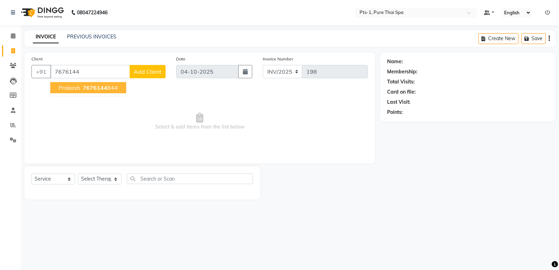
click at [82, 88] on ngb-highlight "7676144 844" at bounding box center [99, 87] width 36 height 7
type input "7676144844"
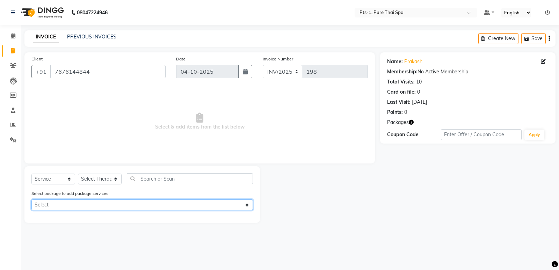
click at [93, 207] on select "Select PTS PACKAGE (10K) 10 SERVICES PTS PACKAGE (5K) 4 SERVICES" at bounding box center [142, 205] width 222 height 11
select select "1: Object"
click at [31, 200] on select "Select PTS PACKAGE (10K) 10 SERVICES PTS PACKAGE (5K) 4 SERVICES" at bounding box center [142, 205] width 222 height 11
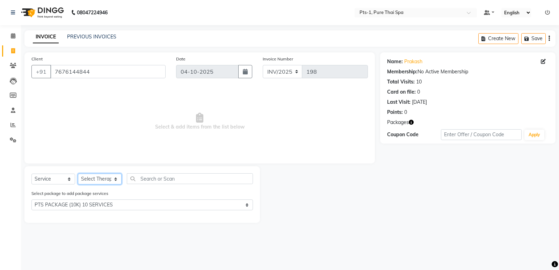
click at [91, 177] on select "Select Therapist [PERSON_NAME] anyone [PERSON_NAME] Jeje [PERSON_NAME] [PERSON_…" at bounding box center [100, 179] width 44 height 11
select select "80827"
click at [78, 174] on select "Select Therapist [PERSON_NAME] anyone [PERSON_NAME] Jeje [PERSON_NAME] [PERSON_…" at bounding box center [100, 179] width 44 height 11
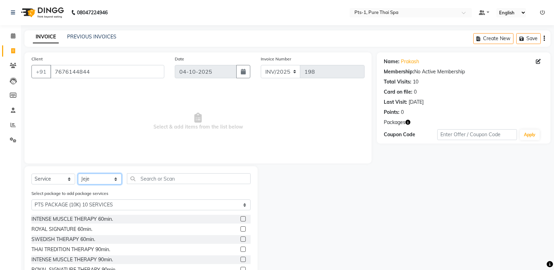
scroll to position [31, 0]
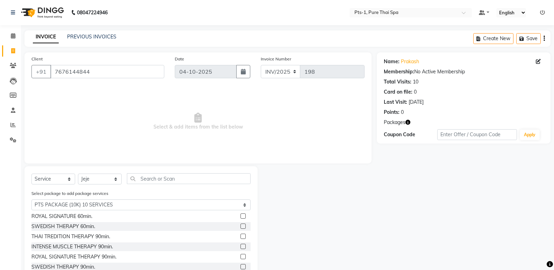
click at [240, 257] on label at bounding box center [242, 256] width 5 height 5
click at [240, 257] on input "checkbox" at bounding box center [242, 257] width 5 height 5
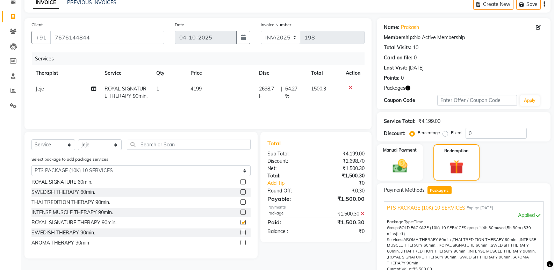
scroll to position [110, 0]
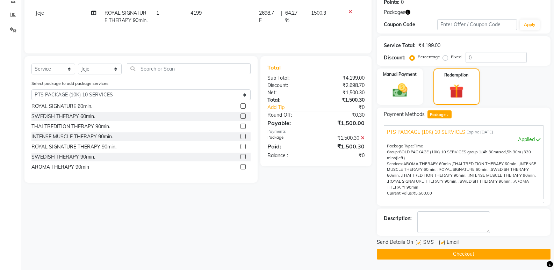
checkbox input "false"
click at [419, 243] on label at bounding box center [418, 242] width 5 height 5
click at [419, 243] on input "checkbox" at bounding box center [418, 243] width 5 height 5
checkbox input "false"
click at [444, 241] on label at bounding box center [441, 242] width 5 height 5
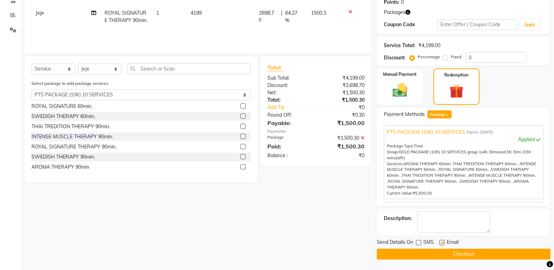
click at [444, 241] on input "checkbox" at bounding box center [441, 243] width 5 height 5
checkbox input "false"
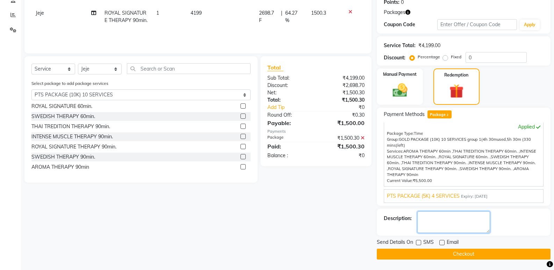
click at [437, 227] on textarea at bounding box center [453, 222] width 73 height 22
type textarea "523"
click at [434, 254] on button "Checkout" at bounding box center [464, 254] width 174 height 11
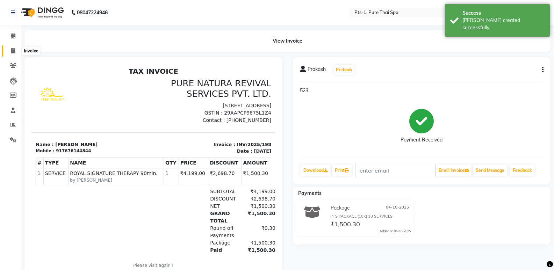
drag, startPoint x: 13, startPoint y: 49, endPoint x: 69, endPoint y: 29, distance: 59.7
click at [13, 49] on icon at bounding box center [13, 50] width 4 height 5
select select "service"
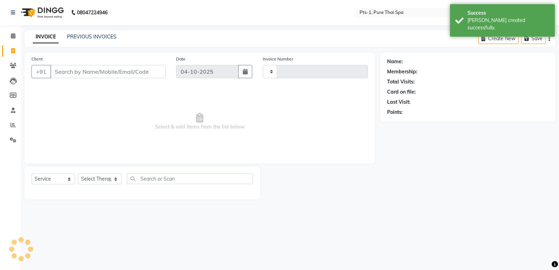
type input "199"
select select "9048"
click at [81, 36] on link "PREVIOUS INVOICES" at bounding box center [91, 37] width 49 height 6
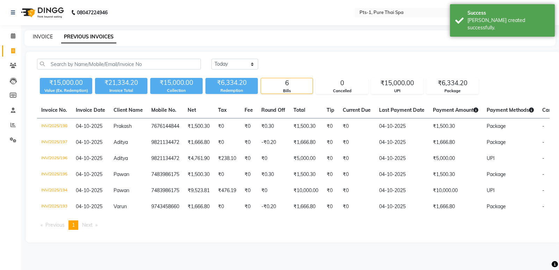
click at [43, 37] on link "INVOICE" at bounding box center [43, 37] width 20 height 6
select select "service"
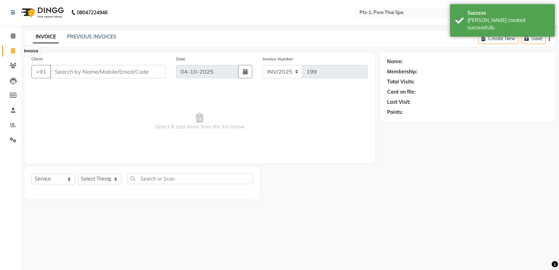
click at [12, 50] on icon at bounding box center [13, 50] width 4 height 5
select select "service"
click at [14, 67] on icon at bounding box center [13, 65] width 7 height 5
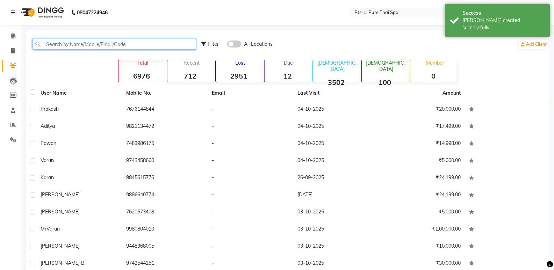
click at [42, 45] on input "text" at bounding box center [114, 44] width 164 height 11
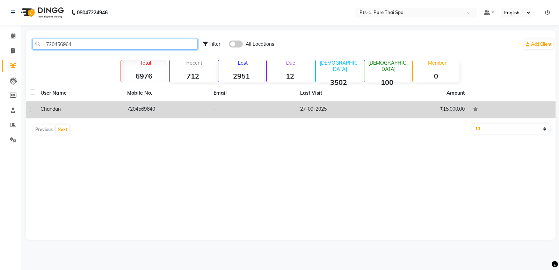
type input "720456964"
click at [163, 115] on td "7204569640" at bounding box center [166, 109] width 87 height 17
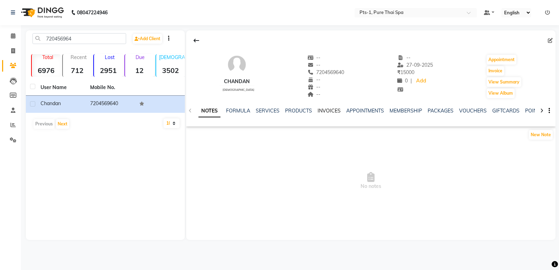
click at [334, 110] on link "INVOICES" at bounding box center [329, 111] width 23 height 6
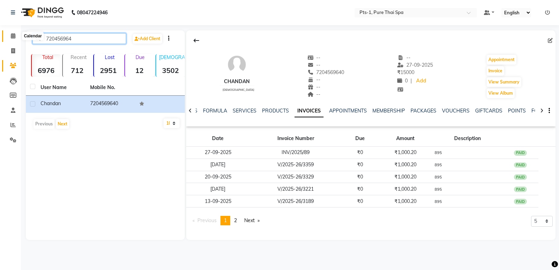
drag, startPoint x: 85, startPoint y: 41, endPoint x: 19, endPoint y: 37, distance: 66.8
click at [0, 39] on app-home "08047224946 Select Location × Pts-1, Pure Thai Spa Default Panel My Panel Engli…" at bounding box center [279, 125] width 559 height 251
click at [16, 50] on span at bounding box center [13, 51] width 12 height 8
select select "service"
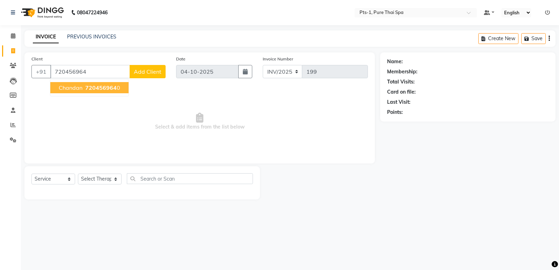
click at [120, 85] on button "Chandan 720456964 0" at bounding box center [89, 87] width 78 height 11
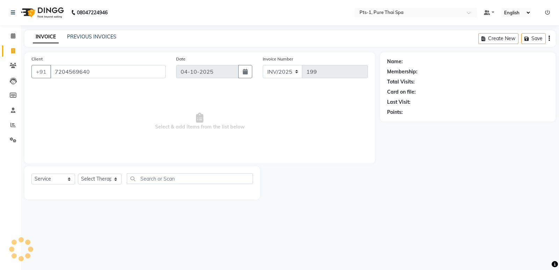
type input "7204569640"
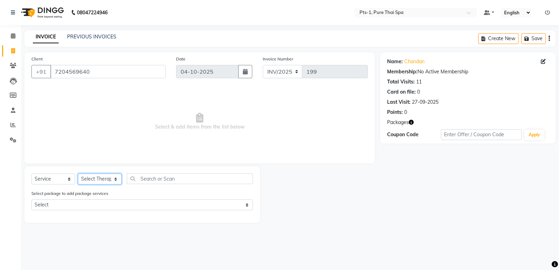
click at [102, 176] on select "Select Therapist [PERSON_NAME] anyone [PERSON_NAME] Jeje [PERSON_NAME] [PERSON_…" at bounding box center [100, 179] width 44 height 11
select select "85045"
click at [78, 174] on select "Select Therapist [PERSON_NAME] anyone [PERSON_NAME] Jeje [PERSON_NAME] [PERSON_…" at bounding box center [100, 179] width 44 height 11
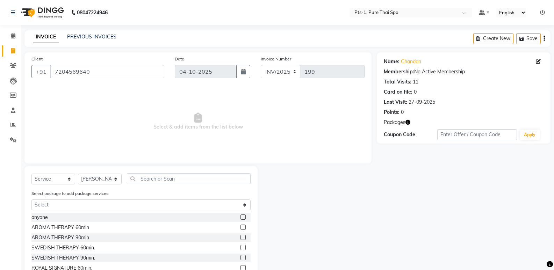
click at [240, 247] on label at bounding box center [242, 247] width 5 height 5
click at [240, 247] on input "checkbox" at bounding box center [242, 248] width 5 height 5
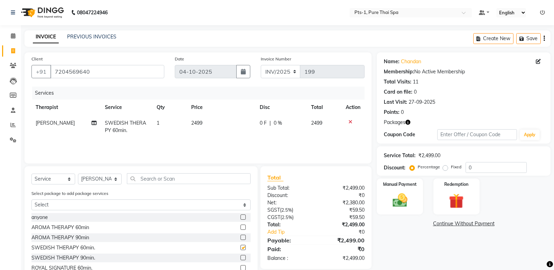
checkbox input "false"
click at [348, 121] on icon at bounding box center [350, 122] width 4 height 5
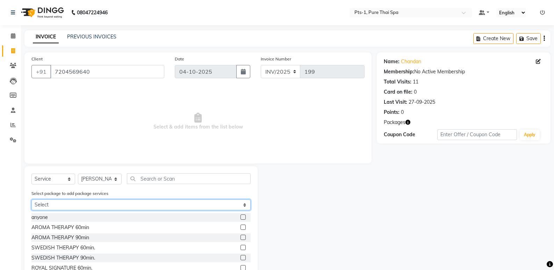
click at [113, 205] on select "Select PTS PACKAGE (10K) 10 SERVICES PTS PACKAGE (5K) 3 SERVICES WITH STEAM" at bounding box center [140, 205] width 219 height 11
select select "1: Object"
click at [31, 200] on select "Select PTS PACKAGE (10K) 10 SERVICES PTS PACKAGE (5K) 3 SERVICES WITH STEAM" at bounding box center [140, 205] width 219 height 11
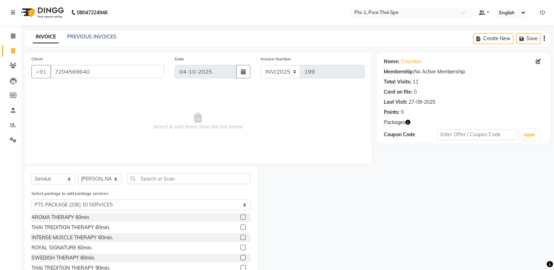
click at [240, 256] on label at bounding box center [242, 257] width 5 height 5
click at [240, 256] on input "checkbox" at bounding box center [242, 258] width 5 height 5
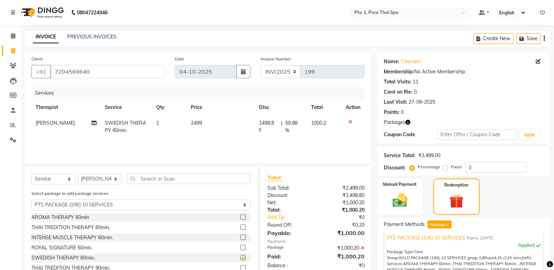
checkbox input "false"
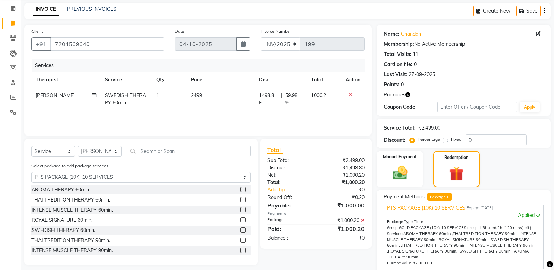
scroll to position [110, 0]
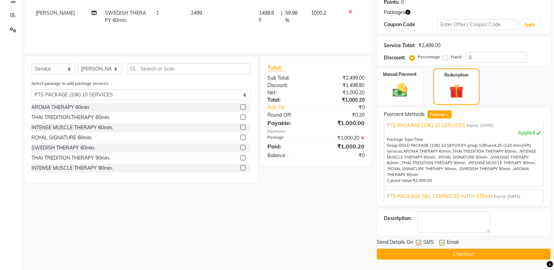
click at [417, 243] on label at bounding box center [418, 242] width 5 height 5
click at [417, 243] on input "checkbox" at bounding box center [418, 243] width 5 height 5
checkbox input "false"
click at [446, 241] on div "Email" at bounding box center [451, 243] width 25 height 9
click at [441, 242] on label at bounding box center [441, 242] width 5 height 5
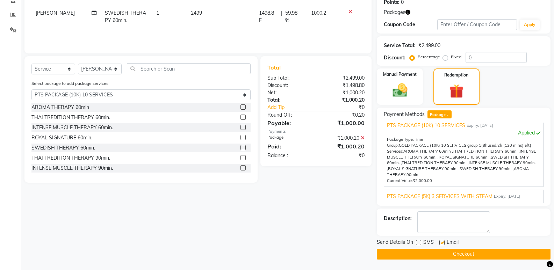
click at [441, 242] on input "checkbox" at bounding box center [441, 243] width 5 height 5
checkbox input "false"
click at [441, 232] on textarea at bounding box center [453, 222] width 73 height 22
type textarea "895"
click at [426, 252] on button "Checkout" at bounding box center [464, 254] width 174 height 11
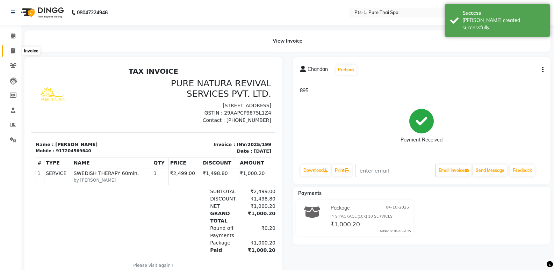
click at [15, 49] on icon at bounding box center [13, 50] width 4 height 5
select select "service"
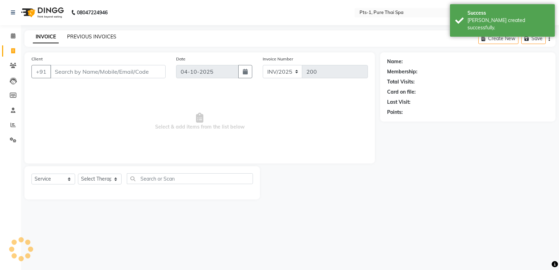
click at [84, 38] on link "PREVIOUS INVOICES" at bounding box center [91, 37] width 49 height 6
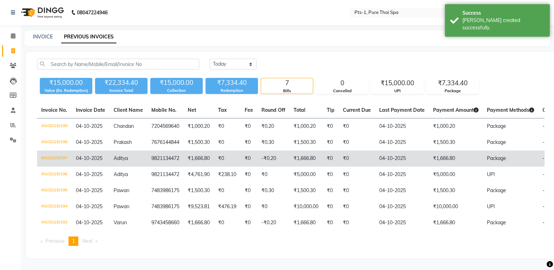
click at [257, 154] on td "₹0" at bounding box center [248, 159] width 17 height 16
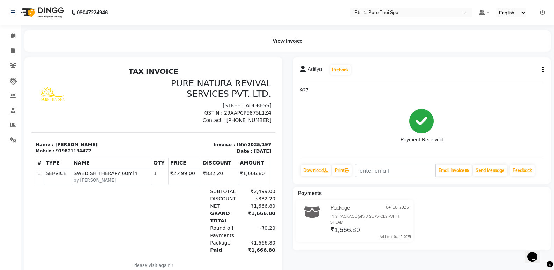
click at [542, 71] on div "Aditya Prebook 937 Payment Received Download Print Email Invoice Send Message F…" at bounding box center [422, 120] width 258 height 127
click at [542, 70] on icon "button" at bounding box center [542, 70] width 1 height 0
click at [497, 74] on div "Edit Item Staff" at bounding box center [508, 74] width 48 height 9
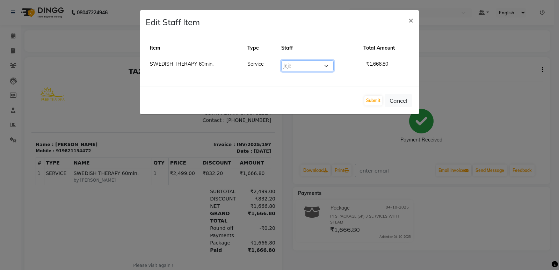
click at [323, 68] on select "Select Anand Annie anyone Babu Bela Gia Jeje Jenny Jincy JOE Lilly Lucky Nanny …" at bounding box center [307, 65] width 52 height 11
select select "51729"
click at [281, 60] on select "Select Anand Annie anyone Babu Bela Gia Jeje Jenny Jincy JOE Lilly Lucky Nanny …" at bounding box center [307, 65] width 52 height 11
click at [373, 100] on button "Submit" at bounding box center [373, 101] width 18 height 10
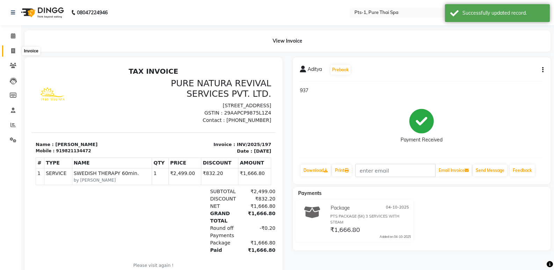
click at [12, 53] on icon at bounding box center [13, 50] width 4 height 5
select select "service"
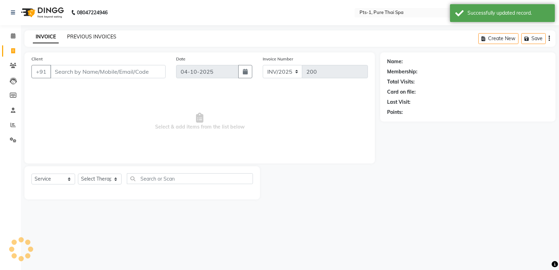
click at [94, 34] on link "PREVIOUS INVOICES" at bounding box center [91, 37] width 49 height 6
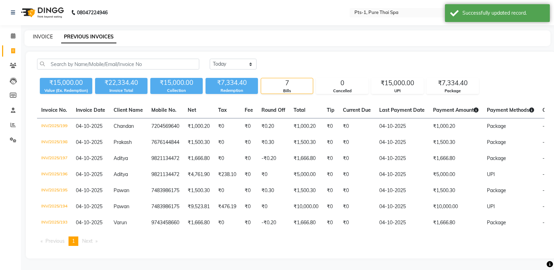
click at [49, 37] on link "INVOICE" at bounding box center [43, 37] width 20 height 6
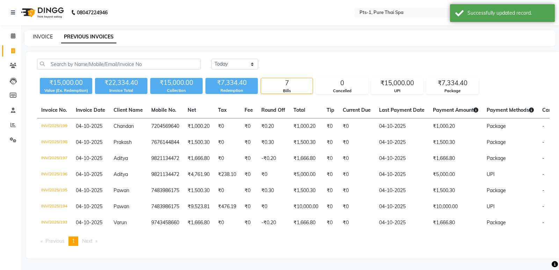
select select "service"
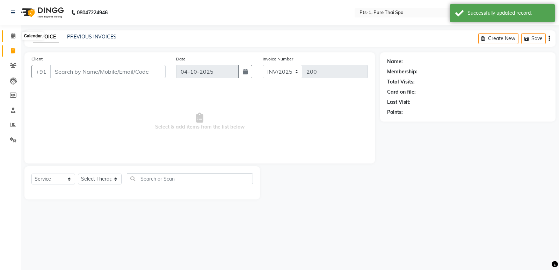
click at [13, 37] on icon at bounding box center [13, 35] width 5 height 5
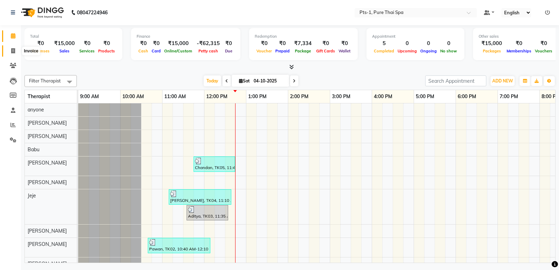
click at [14, 52] on icon at bounding box center [13, 50] width 4 height 5
select select "service"
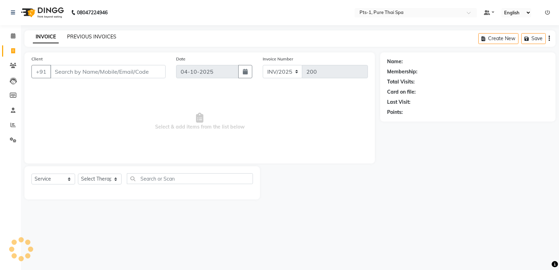
click at [78, 34] on link "PREVIOUS INVOICES" at bounding box center [91, 37] width 49 height 6
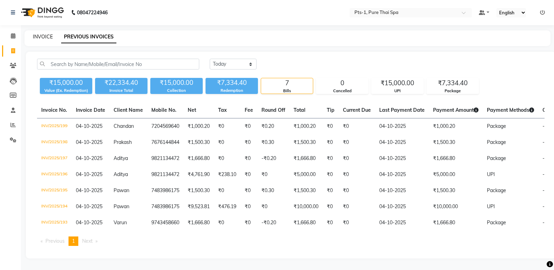
click at [52, 36] on link "INVOICE" at bounding box center [43, 37] width 20 height 6
select select "service"
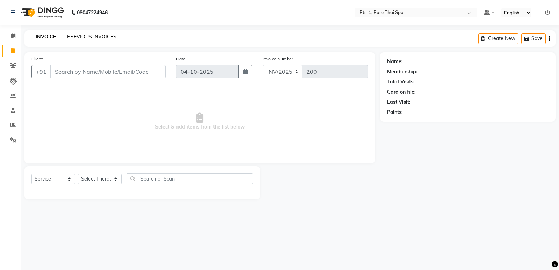
click at [87, 34] on link "PREVIOUS INVOICES" at bounding box center [91, 37] width 49 height 6
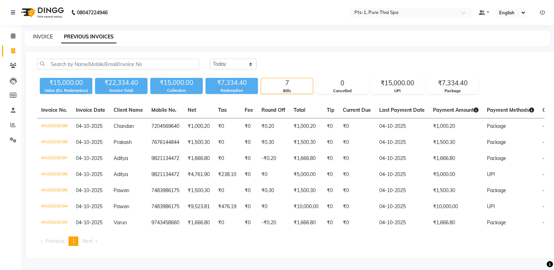
click at [43, 35] on link "INVOICE" at bounding box center [43, 37] width 20 height 6
select select "service"
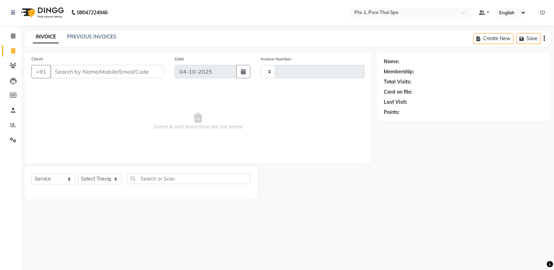
type input "200"
select select "9048"
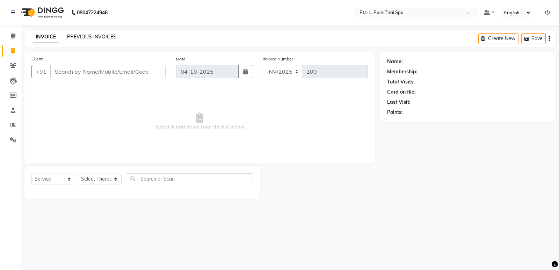
click at [85, 37] on link "PREVIOUS INVOICES" at bounding box center [91, 37] width 49 height 6
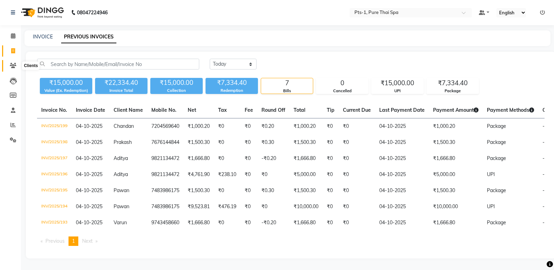
click at [13, 64] on icon at bounding box center [13, 65] width 7 height 5
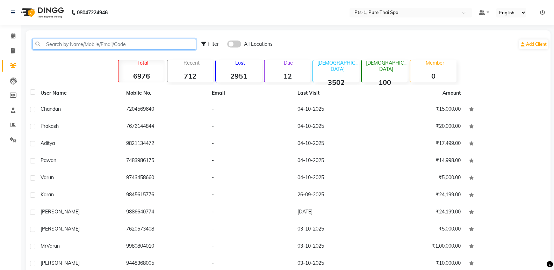
drag, startPoint x: 75, startPoint y: 44, endPoint x: 71, endPoint y: 44, distance: 4.3
click at [75, 44] on input "text" at bounding box center [114, 44] width 164 height 11
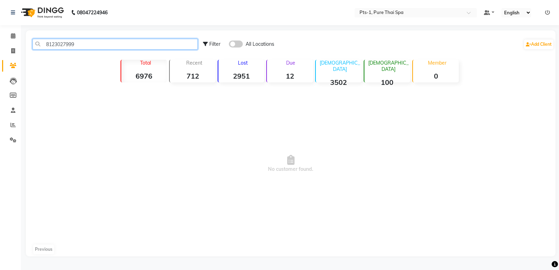
drag, startPoint x: 86, startPoint y: 42, endPoint x: 39, endPoint y: 43, distance: 46.8
click at [40, 43] on input "8123027999" at bounding box center [114, 44] width 165 height 11
type input "8123027999"
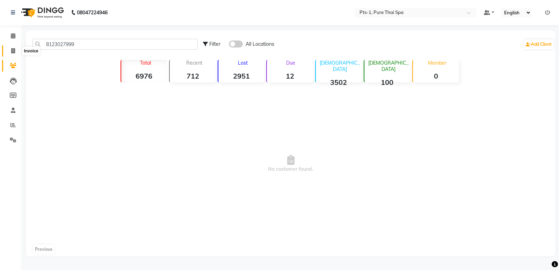
click at [12, 48] on icon at bounding box center [13, 50] width 4 height 5
select select "service"
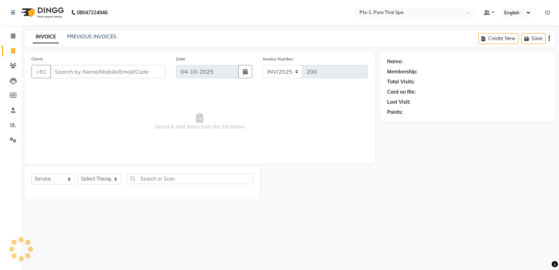
click at [93, 74] on input "Client" at bounding box center [107, 71] width 115 height 13
type input "8123027999"
click at [152, 72] on span "Add Client" at bounding box center [148, 71] width 28 height 7
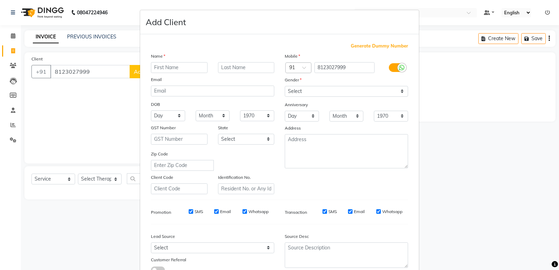
click at [196, 68] on input "text" at bounding box center [179, 67] width 57 height 11
type input "Chetan"
click at [317, 90] on select "Select Male Female Other Prefer Not To Say" at bounding box center [346, 91] width 123 height 11
select select "[DEMOGRAPHIC_DATA]"
click at [285, 86] on select "Select Male Female Other Prefer Not To Say" at bounding box center [346, 91] width 123 height 11
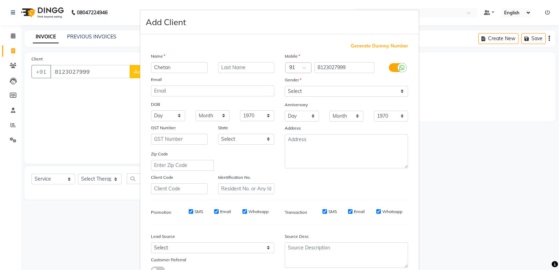
click at [189, 210] on input "SMS" at bounding box center [191, 211] width 5 height 5
checkbox input "false"
click at [214, 212] on input "Email" at bounding box center [216, 211] width 5 height 5
checkbox input "false"
click at [242, 212] on input "Whatsapp" at bounding box center [244, 211] width 5 height 5
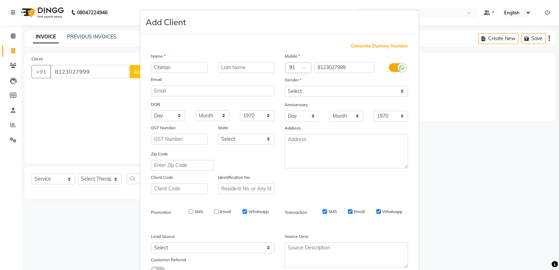
checkbox input "false"
click at [323, 211] on input "SMS" at bounding box center [325, 211] width 5 height 5
checkbox input "false"
click at [350, 211] on input "Email" at bounding box center [350, 211] width 5 height 5
checkbox input "false"
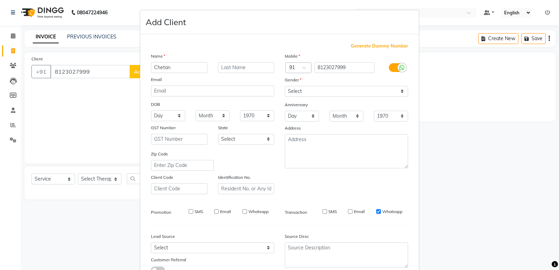
click at [372, 211] on div "SMS Email Whatsapp" at bounding box center [357, 212] width 101 height 6
click at [376, 212] on input "Whatsapp" at bounding box center [378, 211] width 5 height 5
checkbox input "false"
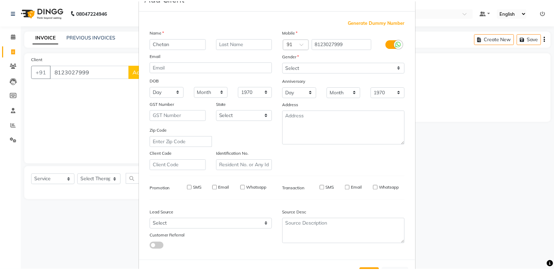
scroll to position [52, 0]
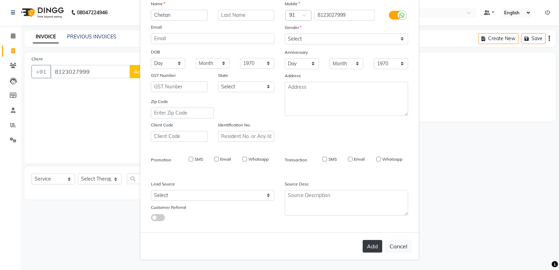
click at [369, 247] on button "Add" at bounding box center [373, 246] width 20 height 13
select select
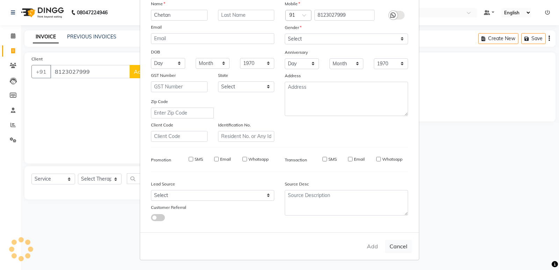
select select
checkbox input "false"
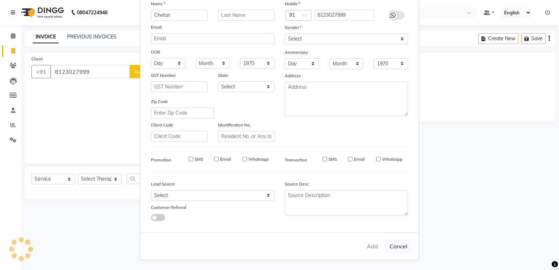
checkbox input "false"
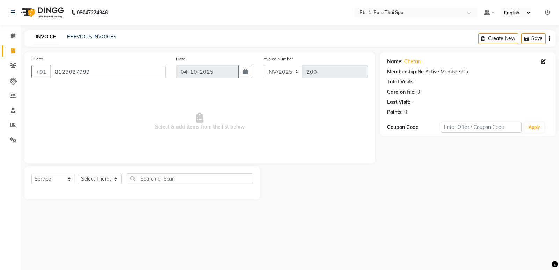
click at [113, 173] on div "Select Service Product Membership Package Voucher Prepaid Gift Card Select Ther…" at bounding box center [142, 181] width 222 height 16
click at [116, 181] on select "Select Therapist [PERSON_NAME] anyone [PERSON_NAME] Jeje [PERSON_NAME] [PERSON_…" at bounding box center [100, 179] width 44 height 11
select select "91269"
click at [78, 174] on select "Select Therapist [PERSON_NAME] anyone [PERSON_NAME] Jeje [PERSON_NAME] [PERSON_…" at bounding box center [100, 179] width 44 height 11
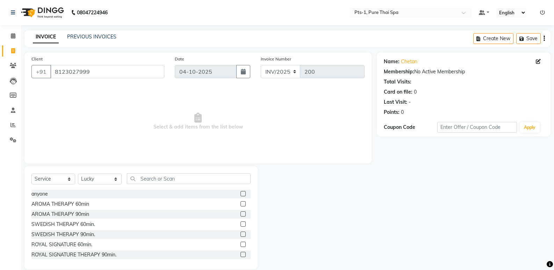
click at [233, 224] on div "SWEDISH THERAPY 60min." at bounding box center [140, 224] width 219 height 9
click at [235, 223] on div "SWEDISH THERAPY 60min." at bounding box center [140, 224] width 219 height 9
click at [240, 225] on label at bounding box center [242, 224] width 5 height 5
click at [240, 225] on input "checkbox" at bounding box center [242, 224] width 5 height 5
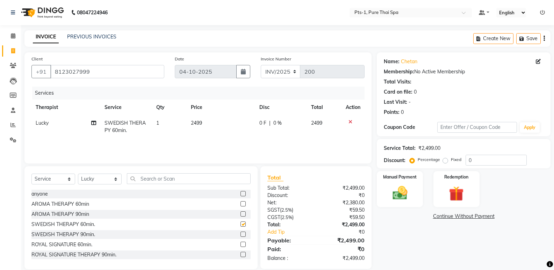
checkbox input "false"
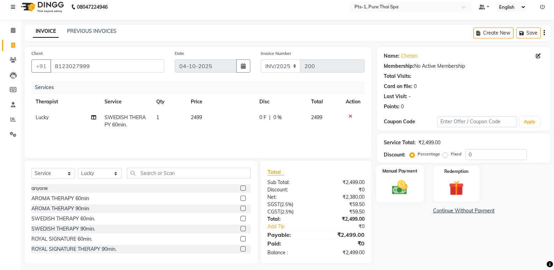
scroll to position [10, 0]
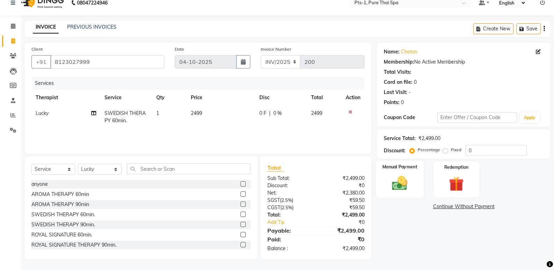
drag, startPoint x: 396, startPoint y: 172, endPoint x: 403, endPoint y: 190, distance: 18.9
click at [396, 173] on div "Manual Payment" at bounding box center [400, 179] width 48 height 37
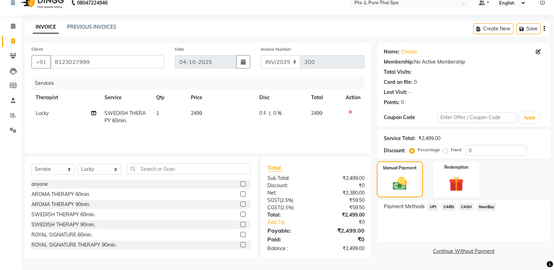
click at [471, 206] on span "CASH" at bounding box center [466, 207] width 15 height 8
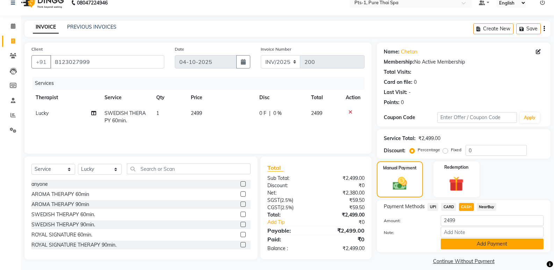
click at [472, 245] on button "Add Payment" at bounding box center [492, 244] width 103 height 11
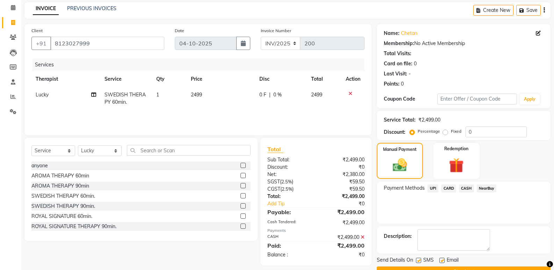
scroll to position [46, 0]
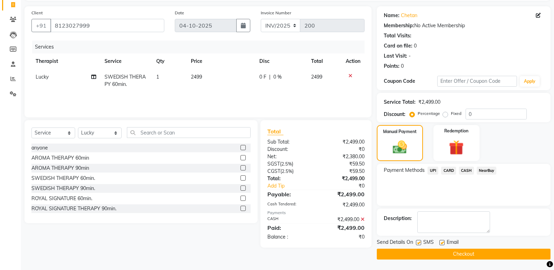
click at [444, 242] on label at bounding box center [441, 242] width 5 height 5
click at [444, 242] on input "checkbox" at bounding box center [441, 243] width 5 height 5
checkbox input "false"
click at [417, 242] on label at bounding box center [418, 242] width 5 height 5
click at [417, 242] on input "checkbox" at bounding box center [418, 243] width 5 height 5
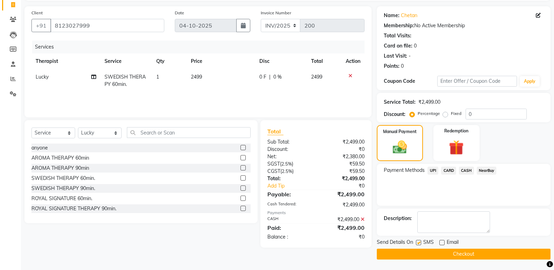
checkbox input "false"
click at [426, 254] on button "Checkout" at bounding box center [464, 254] width 174 height 11
